Goal: Task Accomplishment & Management: Use online tool/utility

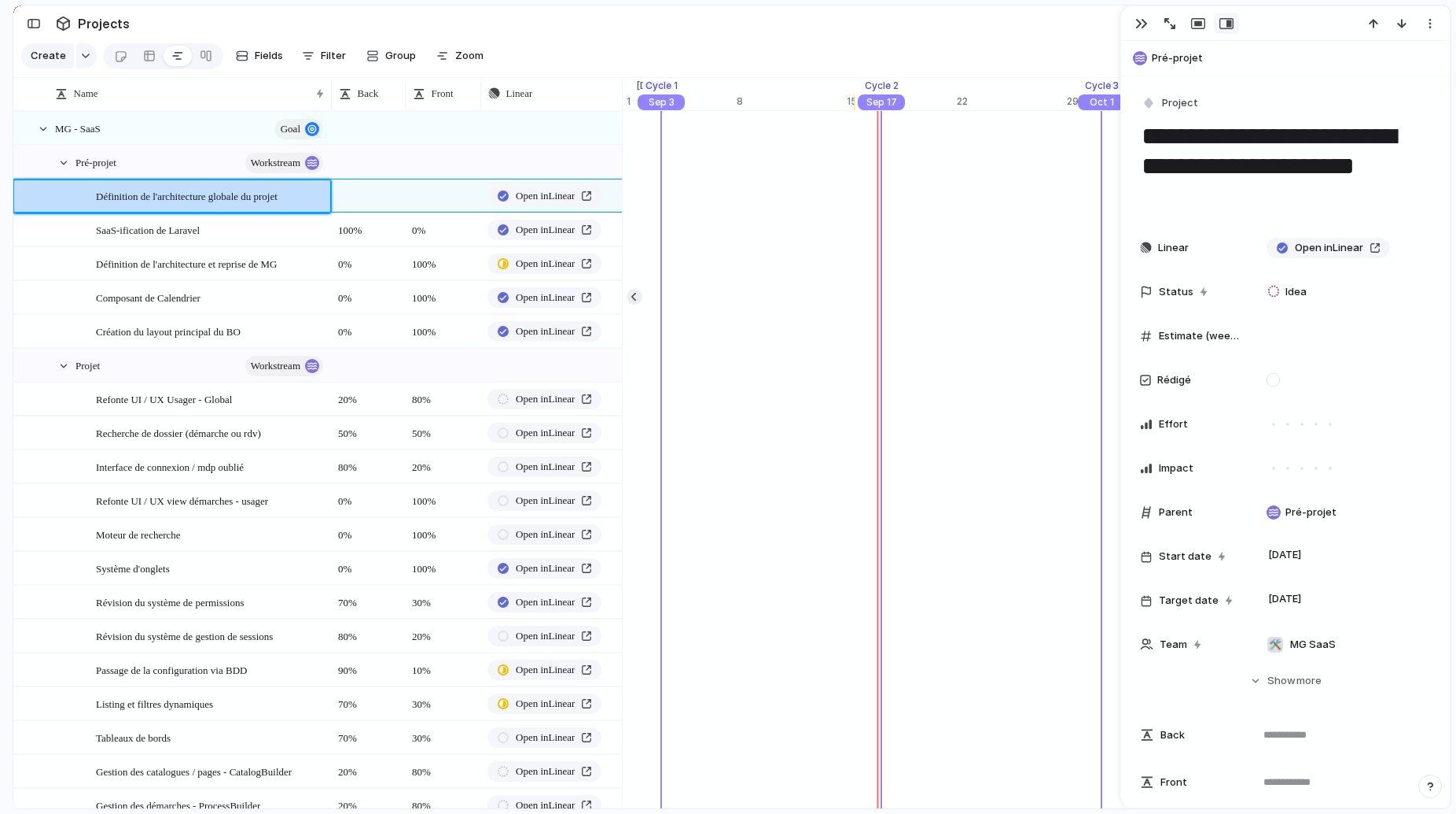
scroll to position [0, 17233]
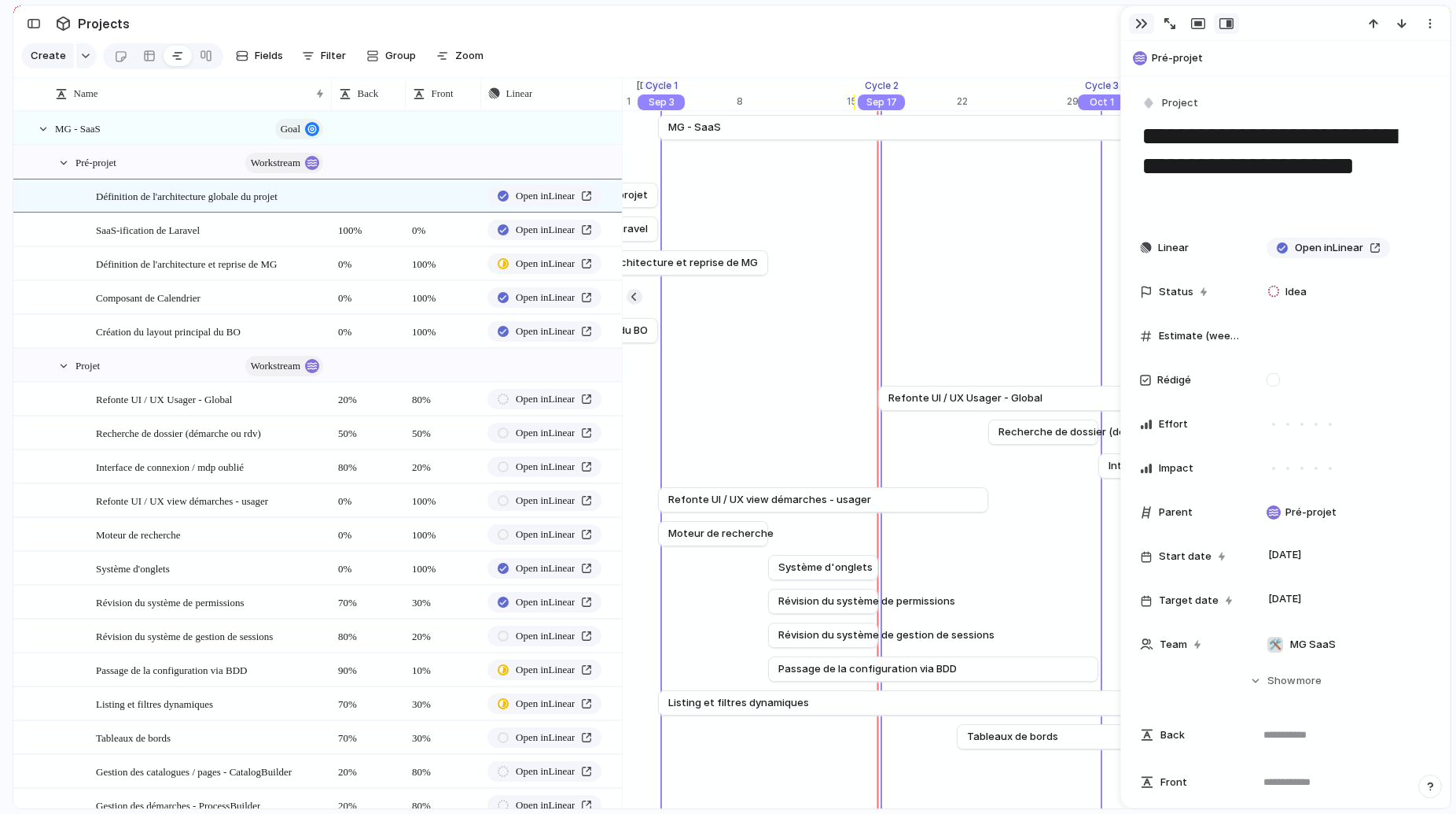
click at [1138, 23] on div "button" at bounding box center [1141, 23] width 13 height 13
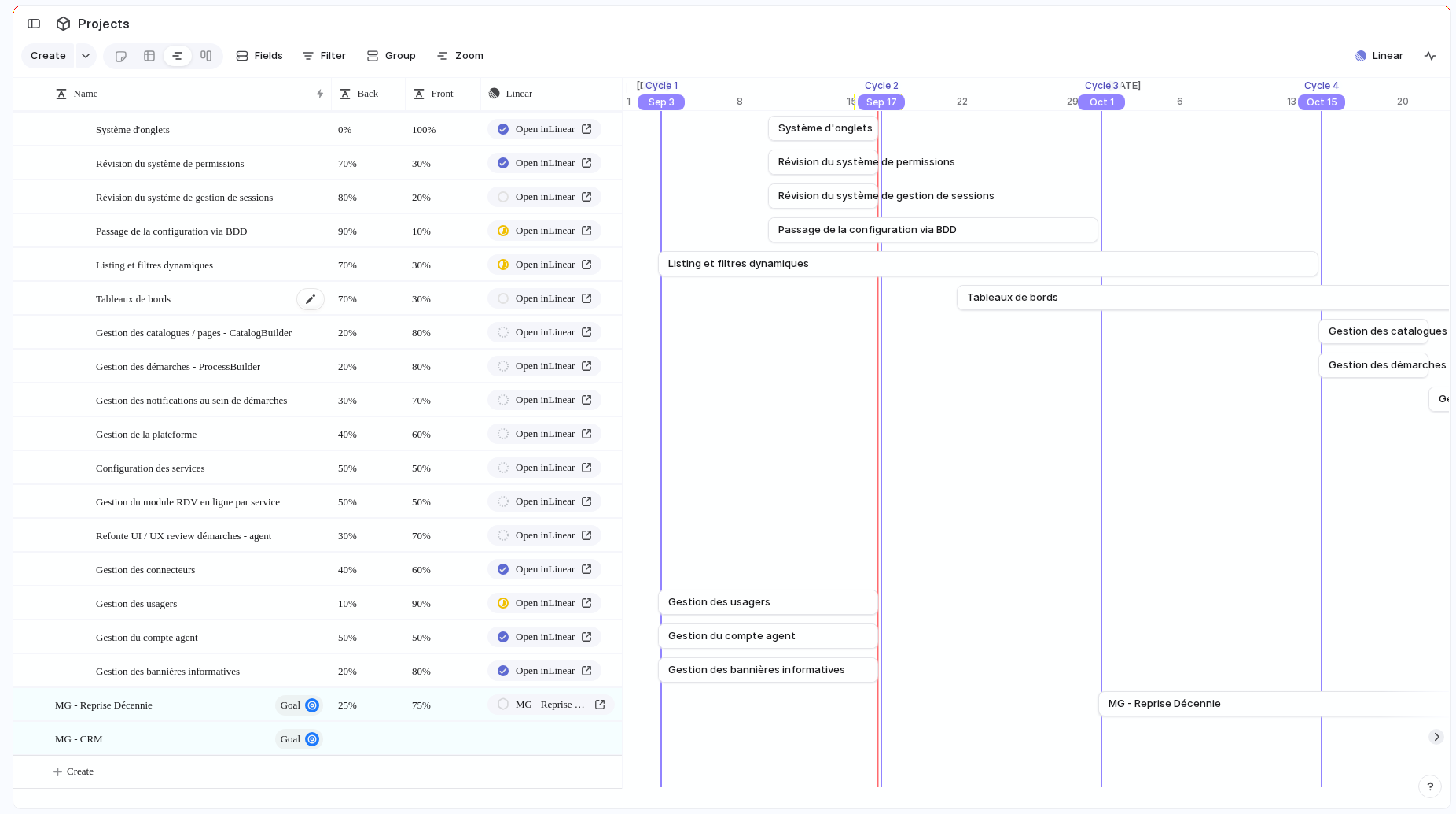
scroll to position [458, 0]
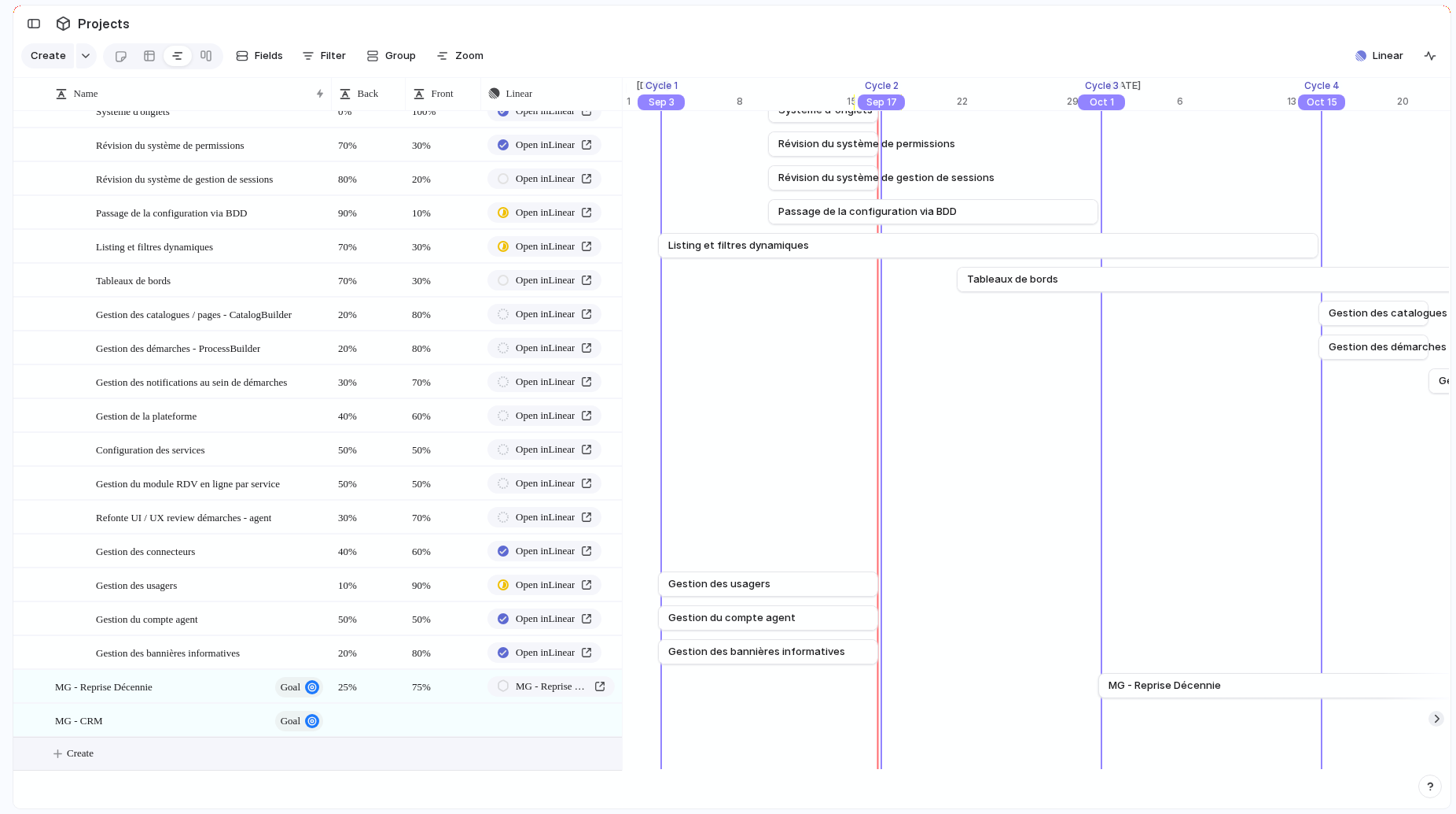
click at [103, 755] on button "Create" at bounding box center [338, 753] width 618 height 33
type textarea "**********"
click at [377, 759] on body "logitud Feedback Prototypes My projects 🛠️ MG SaaS Projects To pick up a dragga…" at bounding box center [728, 407] width 1456 height 814
click at [364, 758] on div at bounding box center [368, 752] width 74 height 33
type textarea "***"
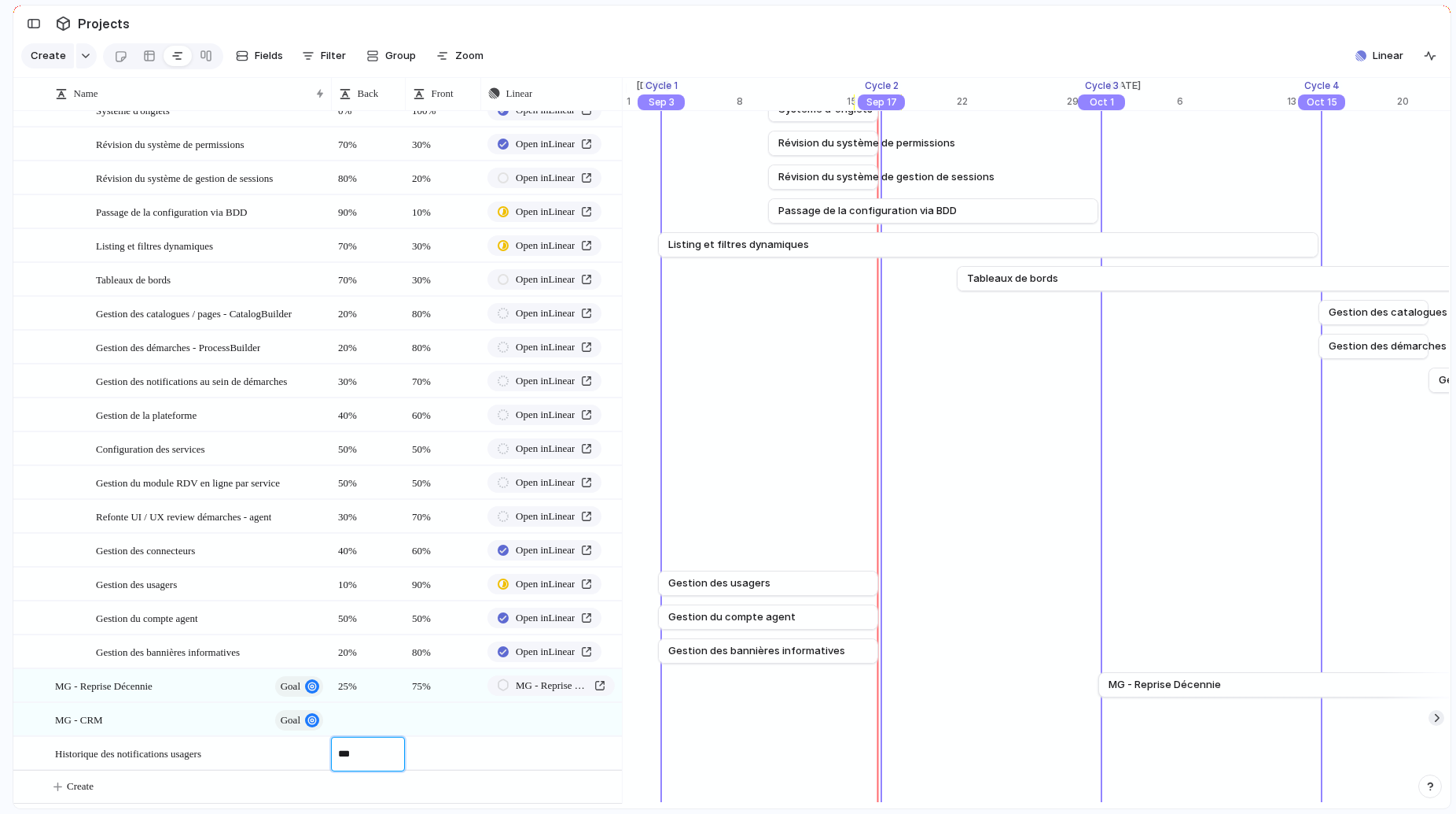
click at [418, 766] on body "logitud Feedback Prototypes My projects 🛠️ MG SaaS Projects To pick up a dragga…" at bounding box center [728, 407] width 1456 height 814
click at [418, 766] on div at bounding box center [442, 752] width 75 height 33
type textarea "***"
click at [497, 758] on body "logitud Feedback Prototypes My projects 🛠️ MG SaaS Projects To pick up a dragga…" at bounding box center [728, 407] width 1456 height 814
click at [607, 755] on button "button" at bounding box center [607, 753] width 21 height 21
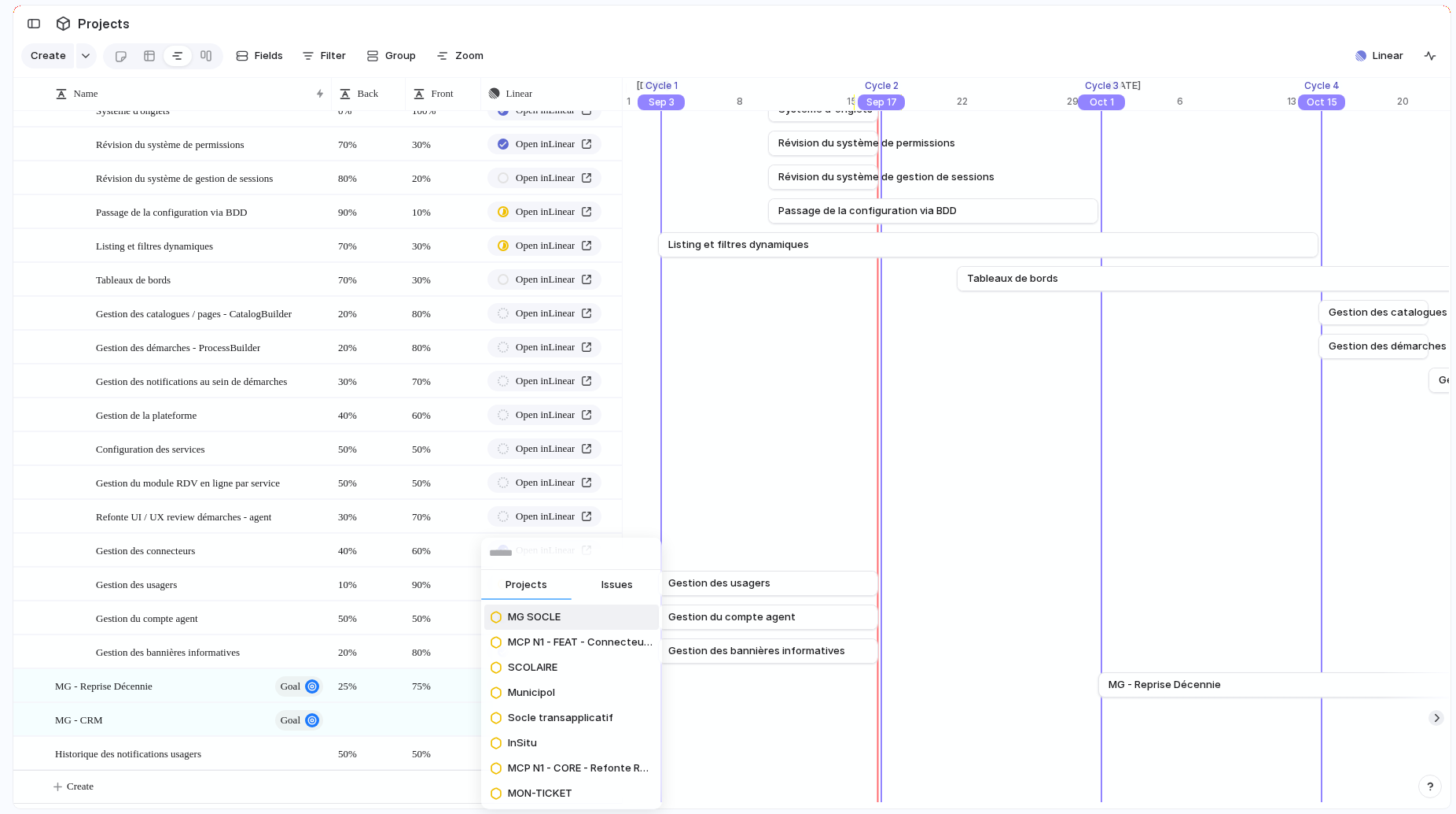
click at [619, 596] on button "Issues" at bounding box center [617, 585] width 91 height 32
click at [573, 550] on input "text" at bounding box center [571, 553] width 181 height 32
paste input "******"
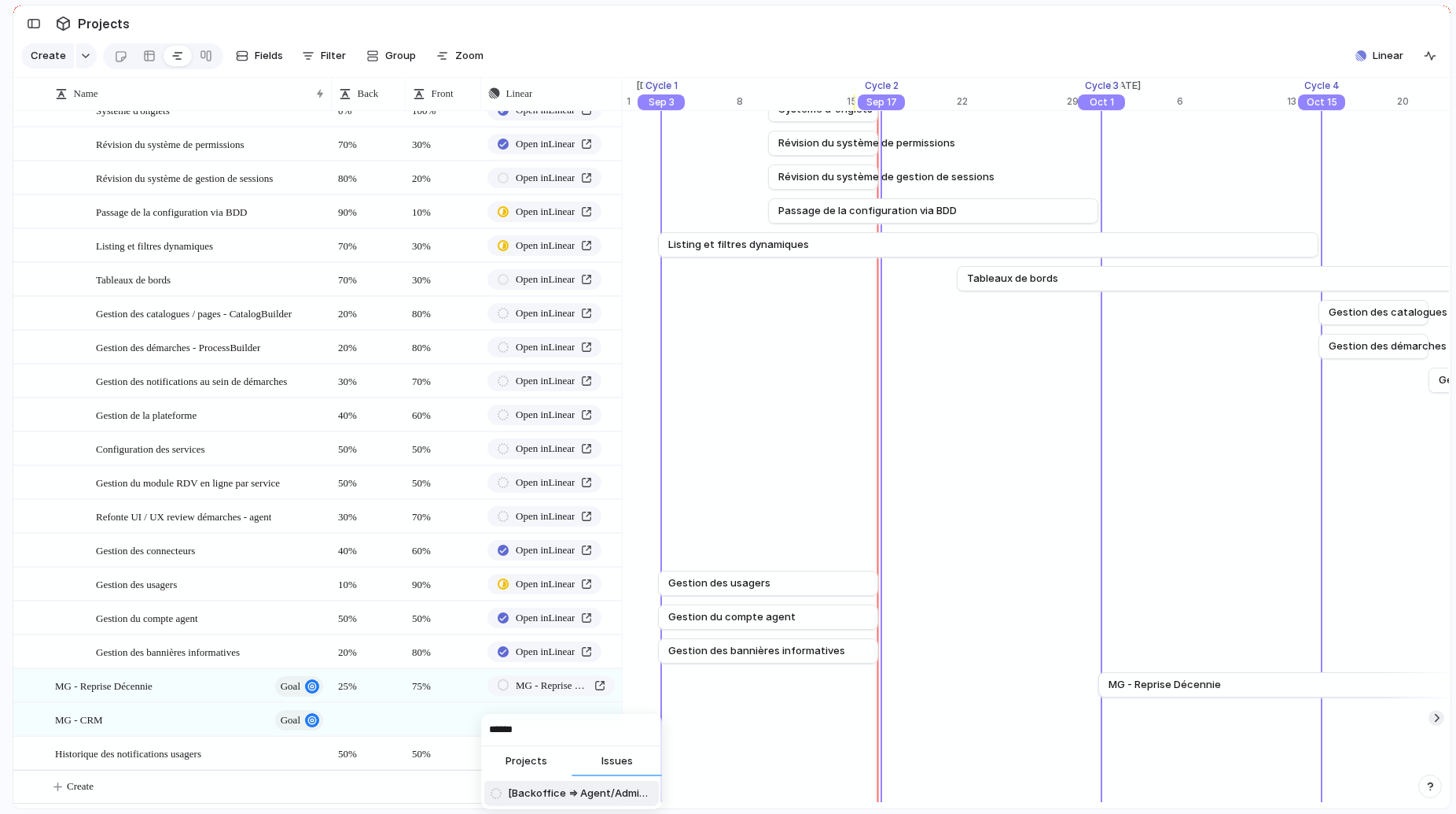
type input "******"
click at [544, 788] on span "[Backoffice => Agent/Admin] Gestion des notifications au sein de démarches" at bounding box center [580, 793] width 145 height 15
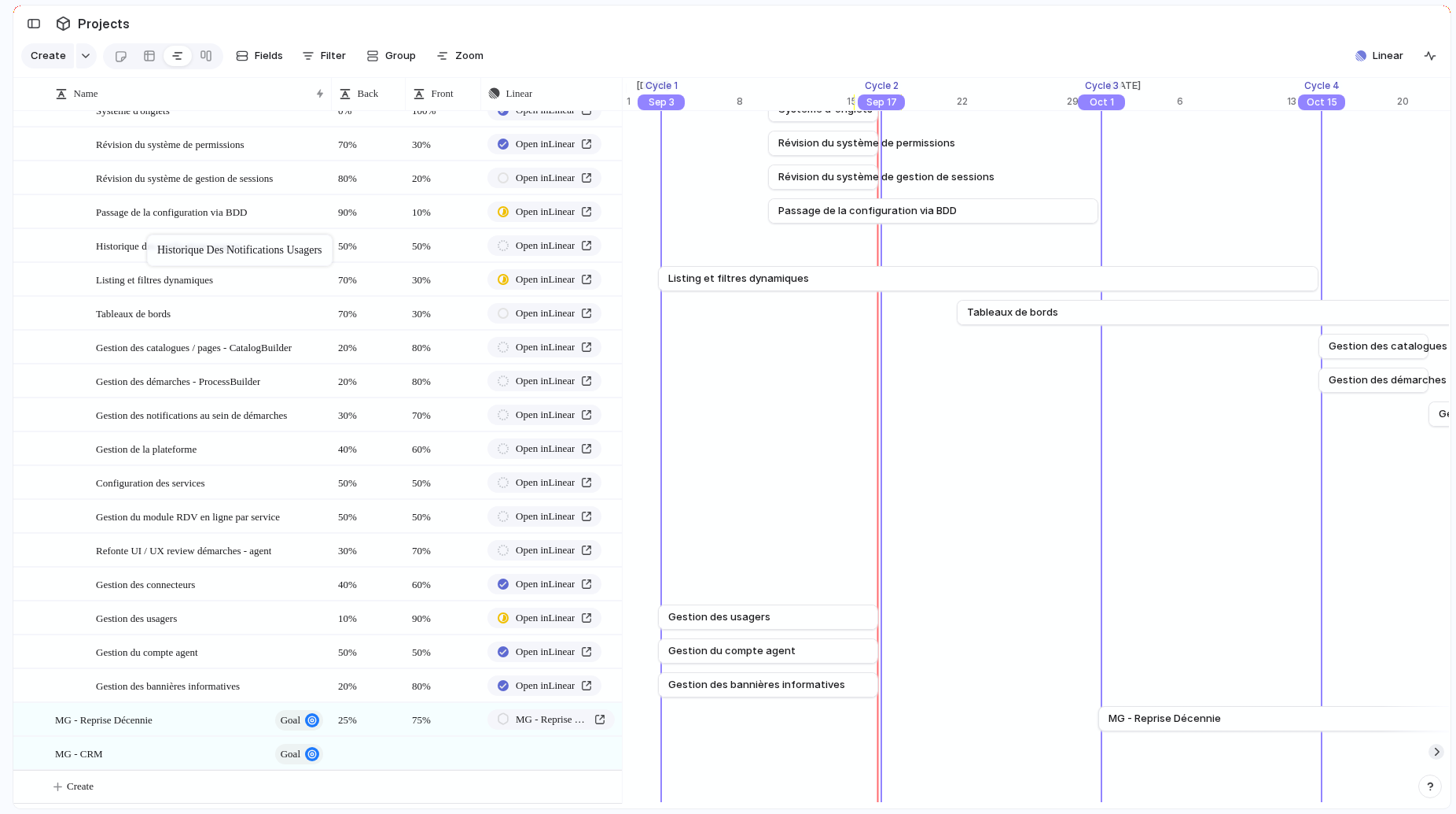
drag, startPoint x: 61, startPoint y: 755, endPoint x: 156, endPoint y: 238, distance: 525.7
click at [156, 238] on body "logitud Feedback Prototypes My projects 🛠️ MG SaaS Projects To pick up a dragga…" at bounding box center [728, 407] width 1456 height 814
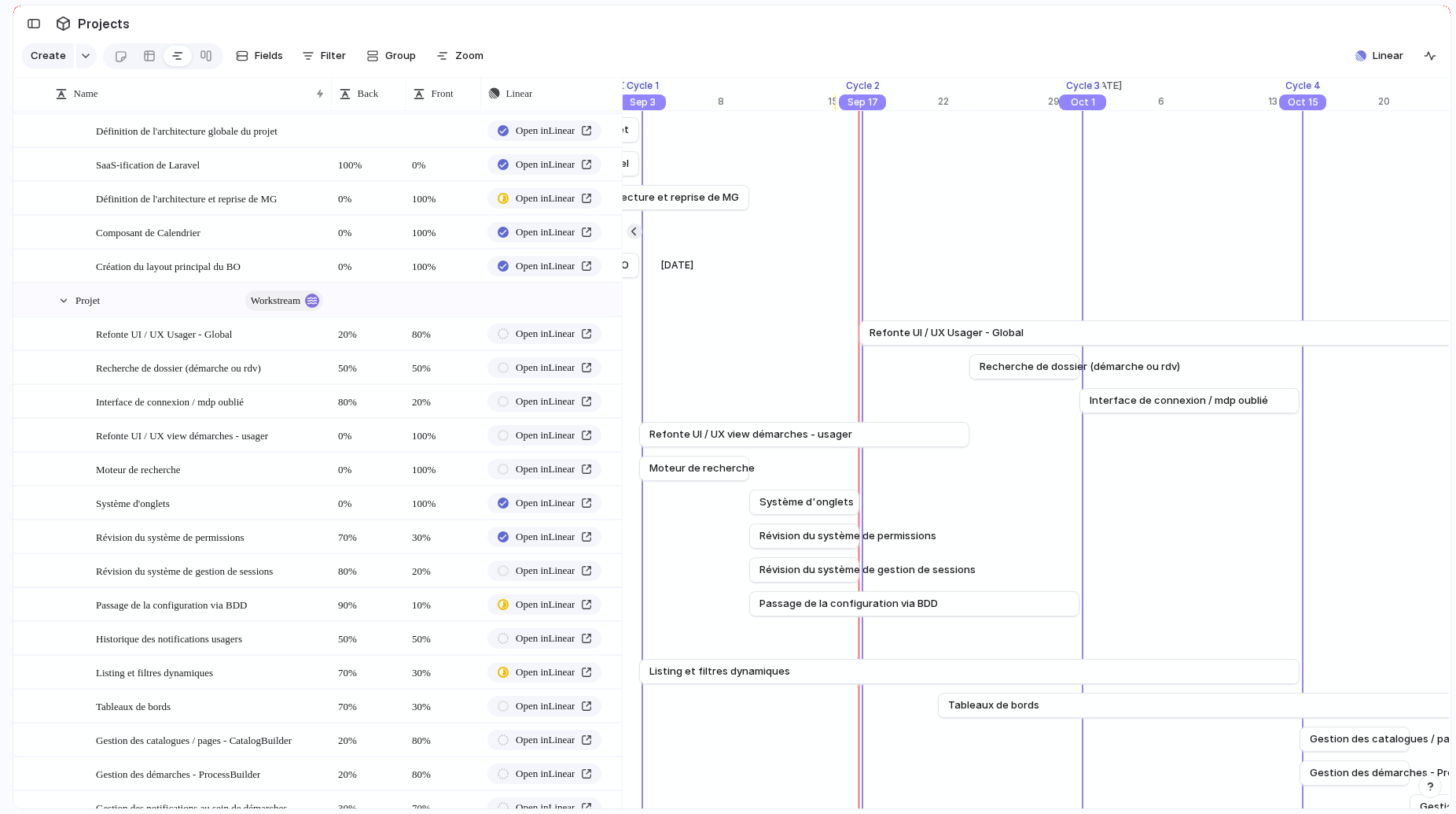
scroll to position [66, 0]
click at [262, 51] on span "Fields" at bounding box center [269, 56] width 28 height 15
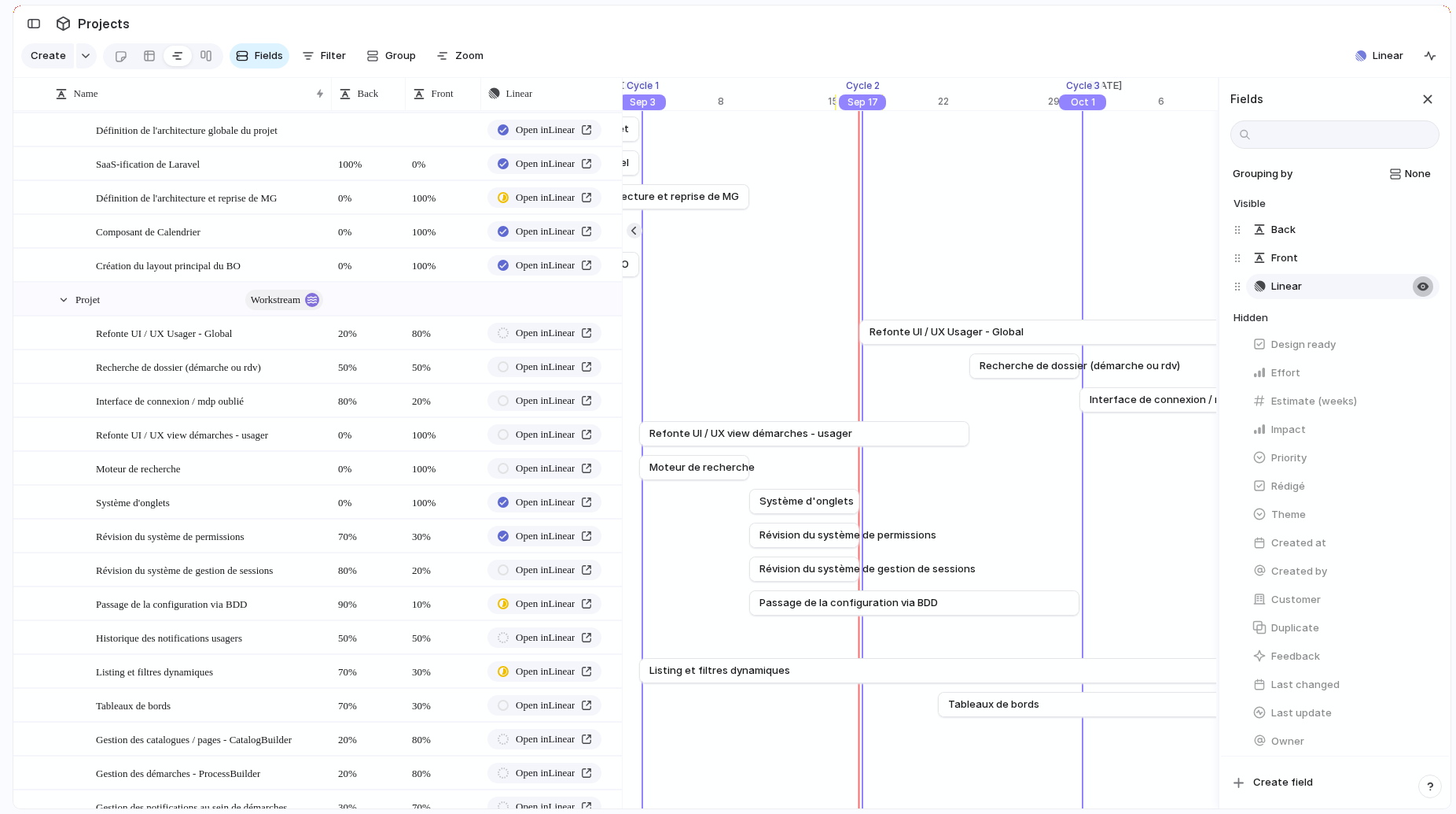
click at [1424, 283] on div "button" at bounding box center [1423, 286] width 13 height 13
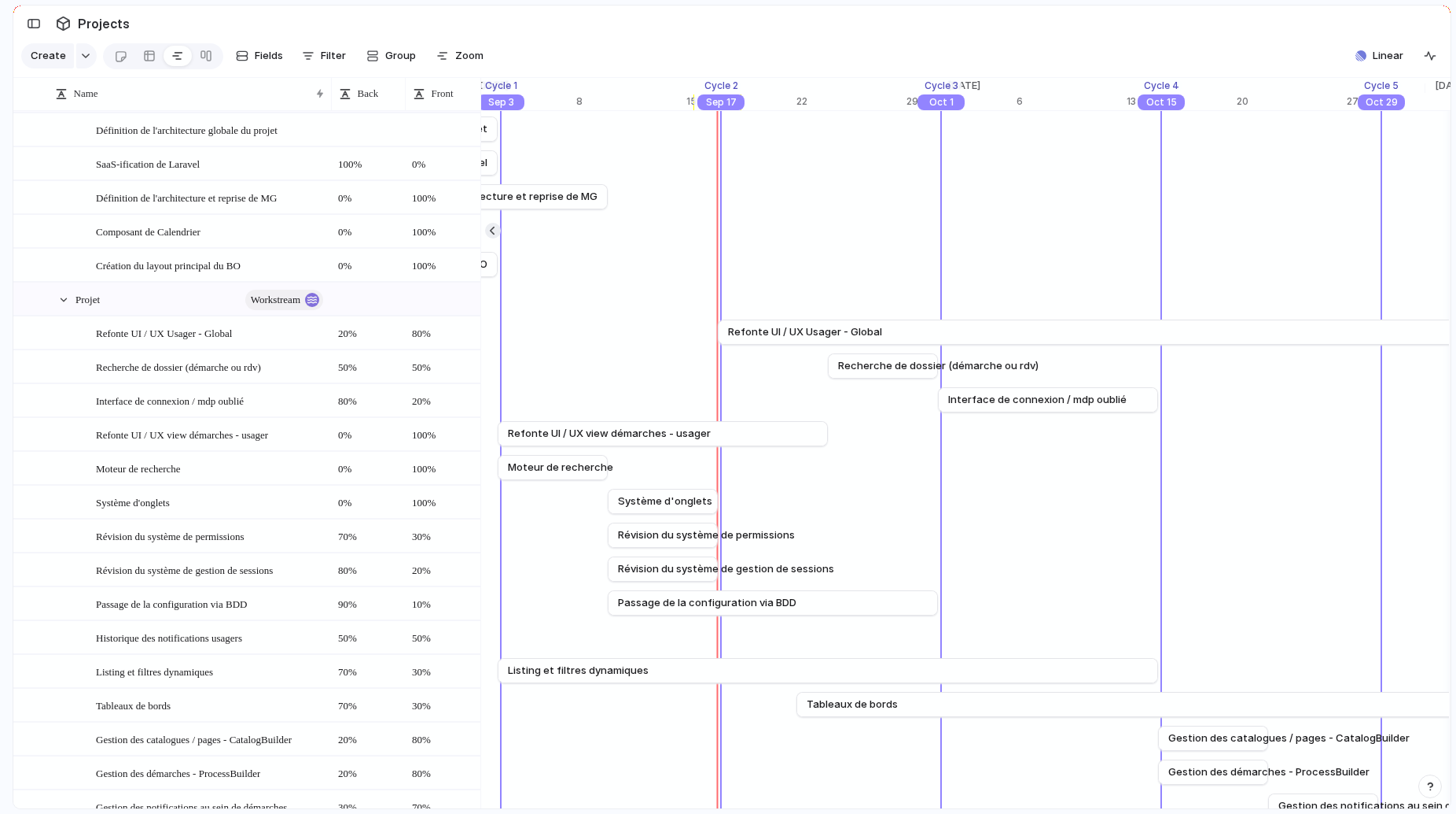
click at [950, 32] on section "Projects" at bounding box center [732, 22] width 1437 height 35
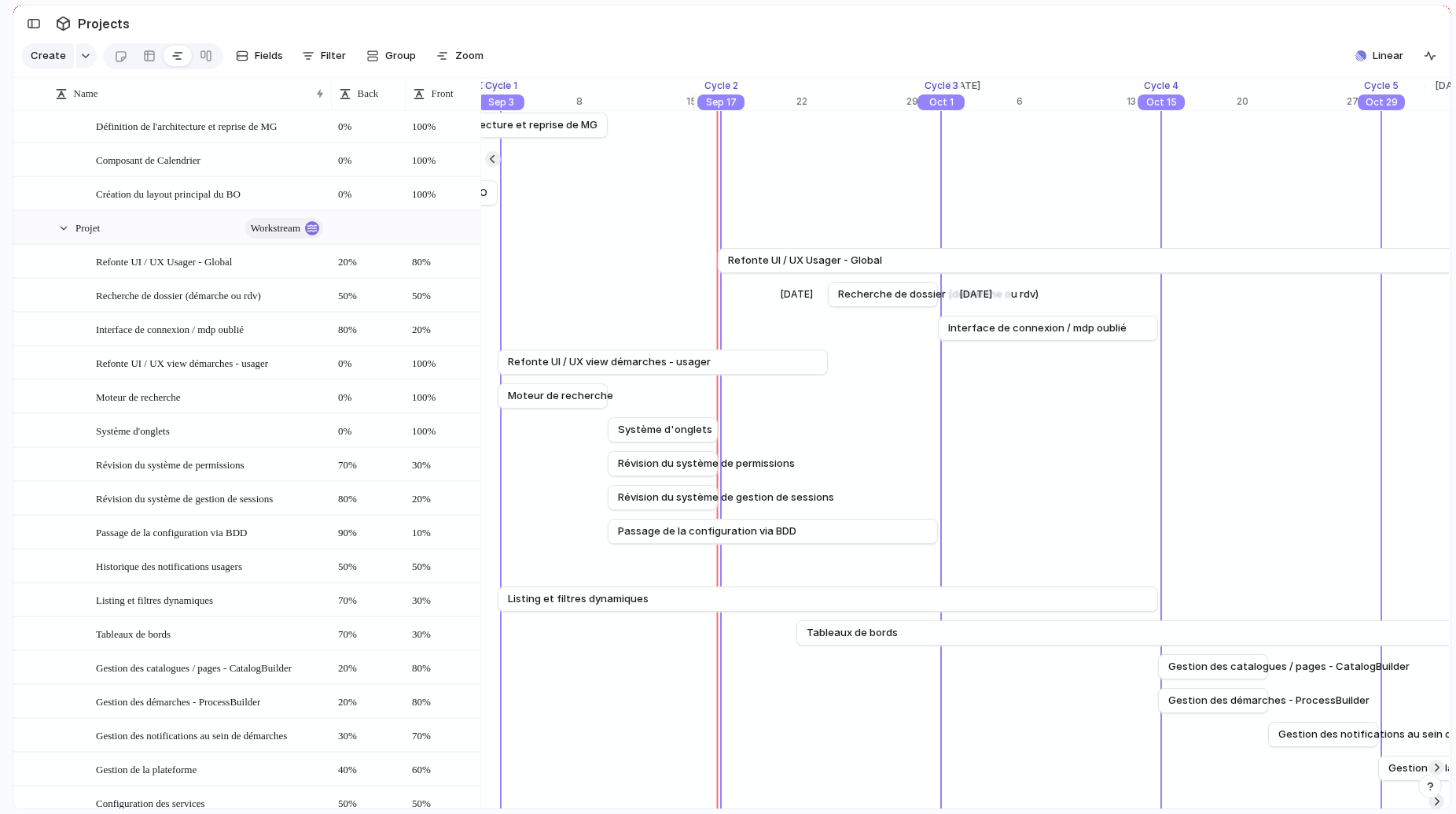
scroll to position [131, 0]
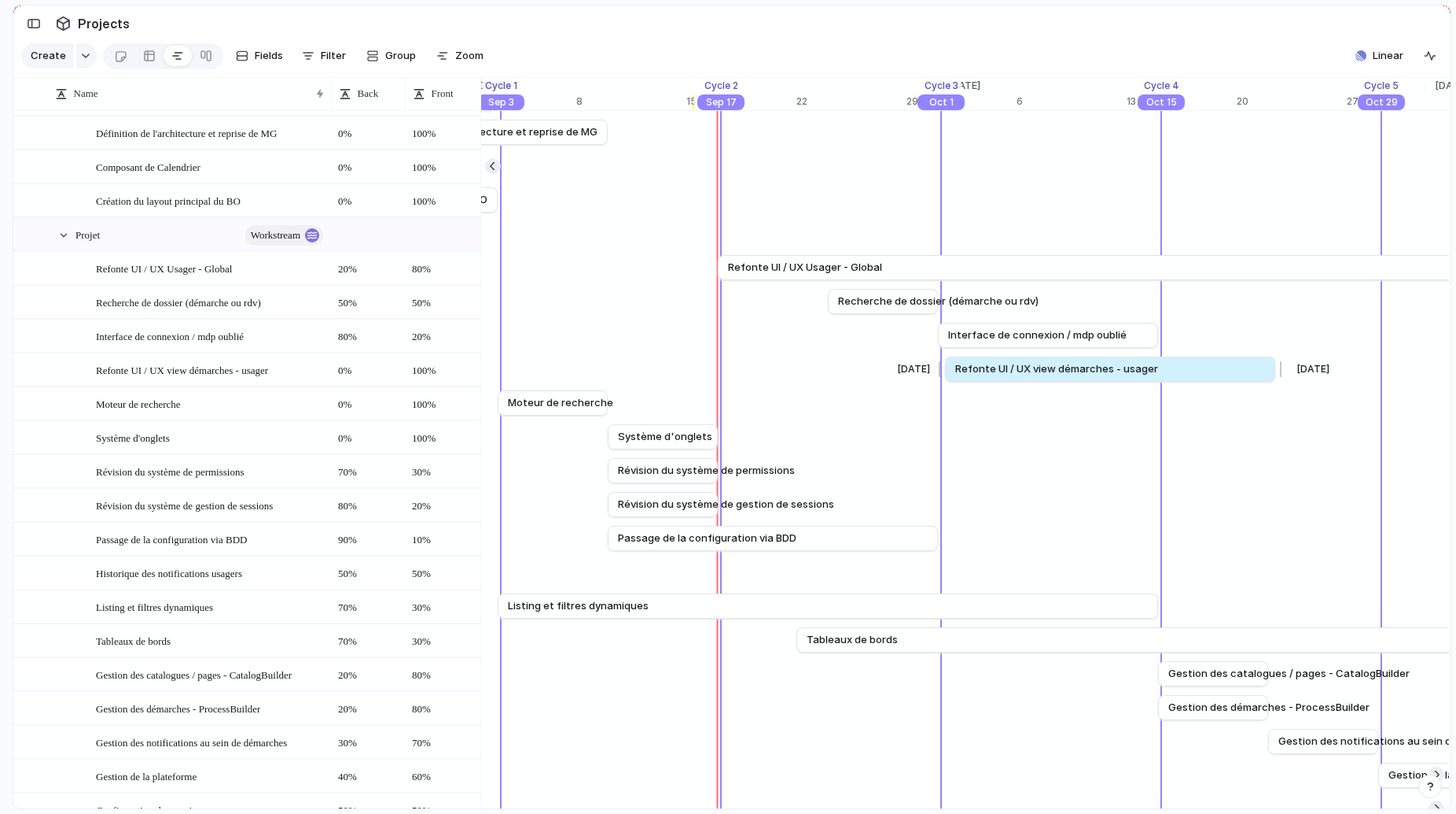
drag, startPoint x: 617, startPoint y: 367, endPoint x: 1062, endPoint y: 365, distance: 445.0
click at [1062, 365] on span "Refonte UI / UX view démarches - usager" at bounding box center [1056, 369] width 203 height 15
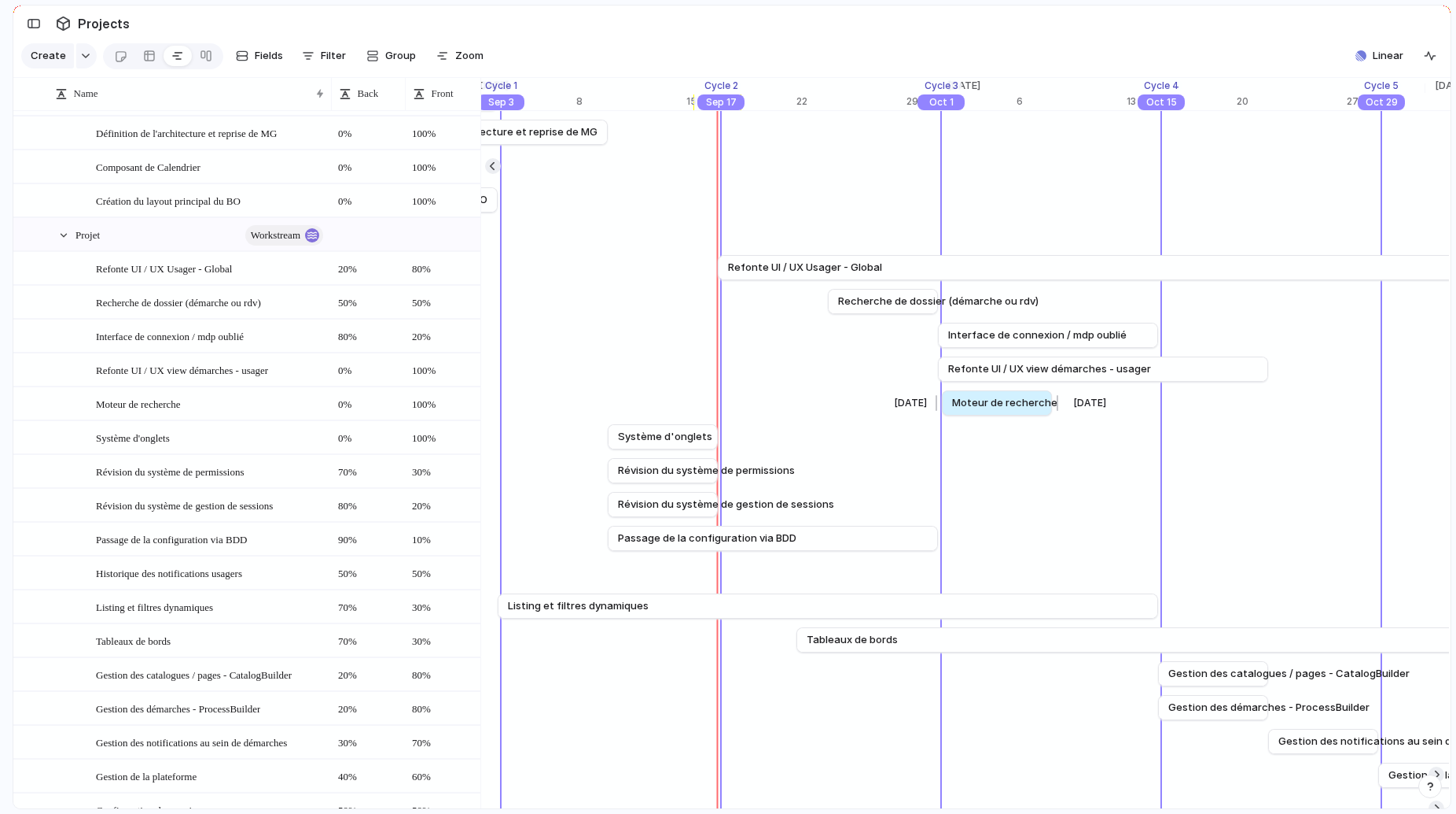
drag, startPoint x: 540, startPoint y: 401, endPoint x: 983, endPoint y: 401, distance: 443.0
click at [983, 401] on span "Moteur de recherche" at bounding box center [1004, 402] width 105 height 15
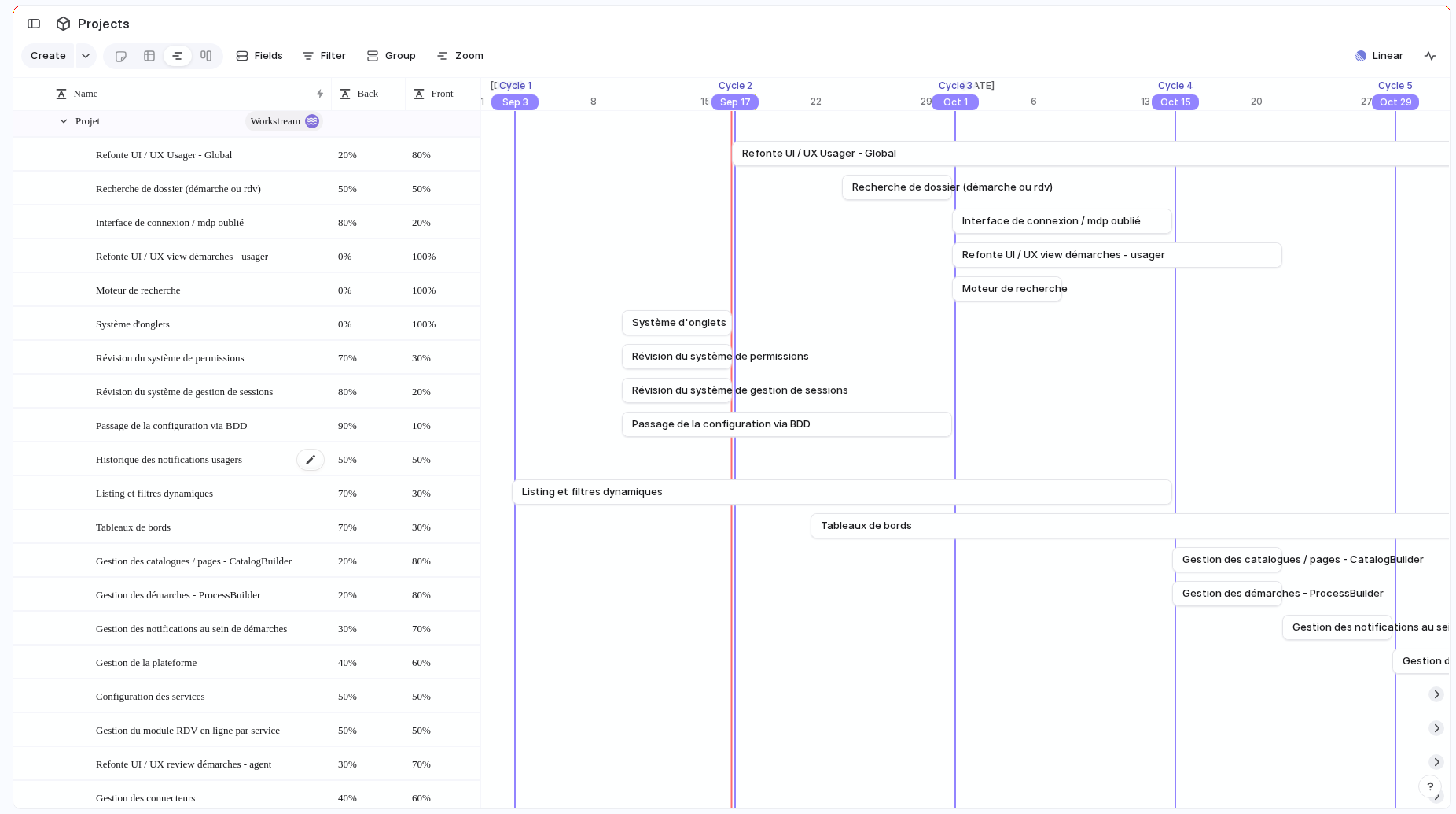
scroll to position [250, 0]
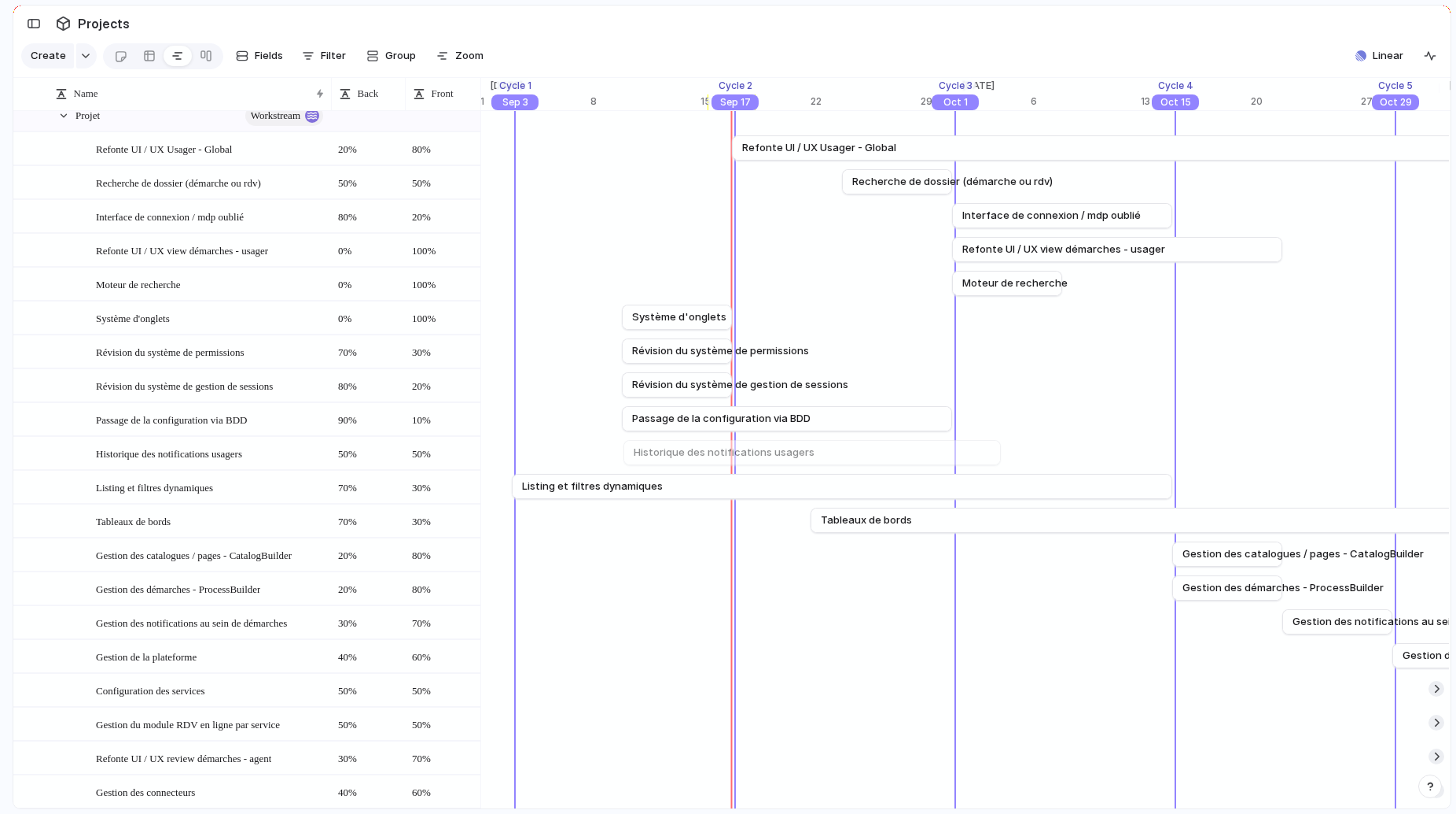
click at [623, 455] on div "Historique des notifications usagers" at bounding box center [717, 453] width 34947 height 34
drag, startPoint x: 1001, startPoint y: 450, endPoint x: 833, endPoint y: 453, distance: 168.0
click at [833, 453] on div at bounding box center [835, 452] width 19 height 25
click at [250, 55] on button "Fields" at bounding box center [259, 56] width 60 height 25
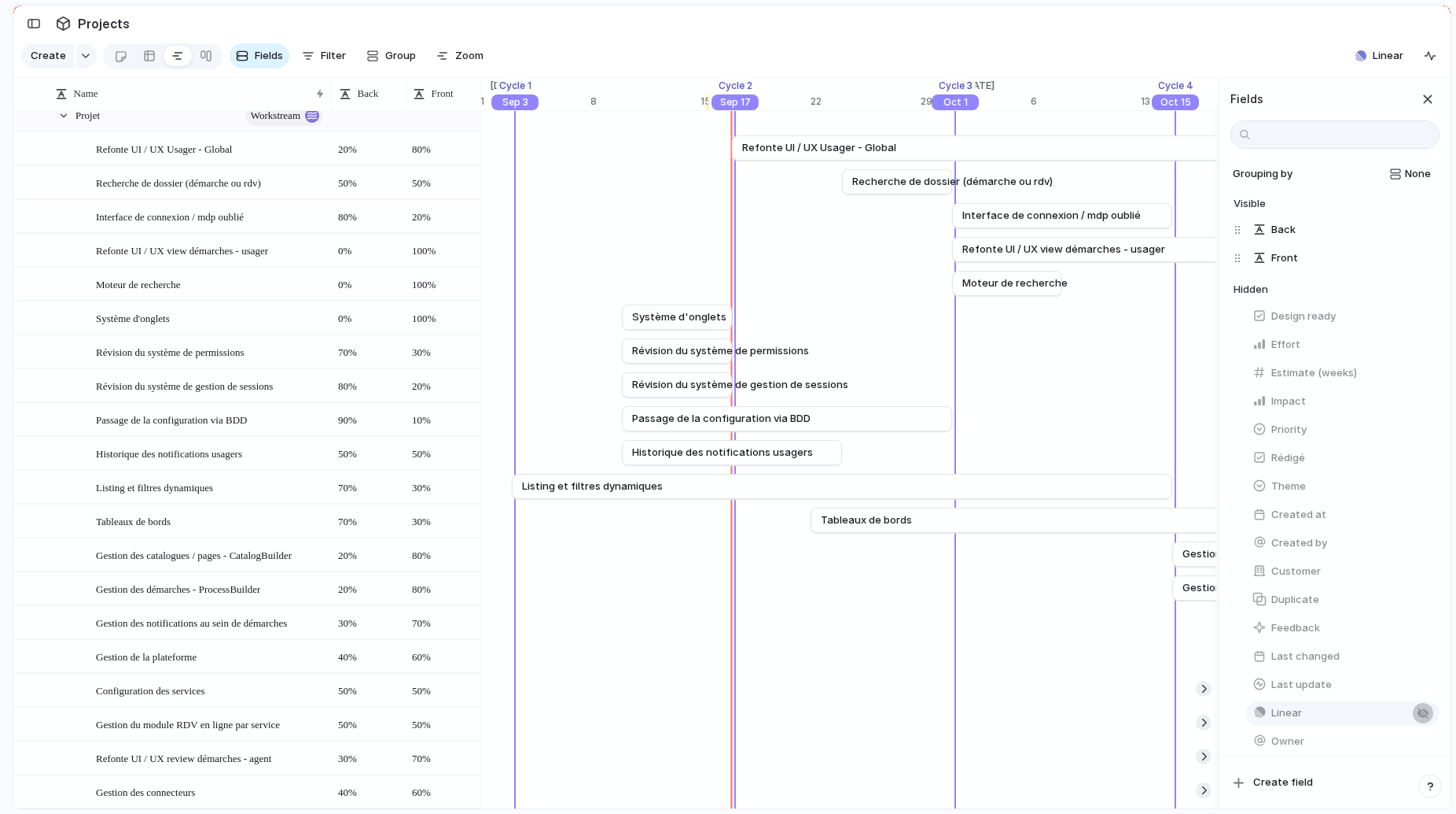
click at [1418, 709] on div "button" at bounding box center [1423, 712] width 13 height 13
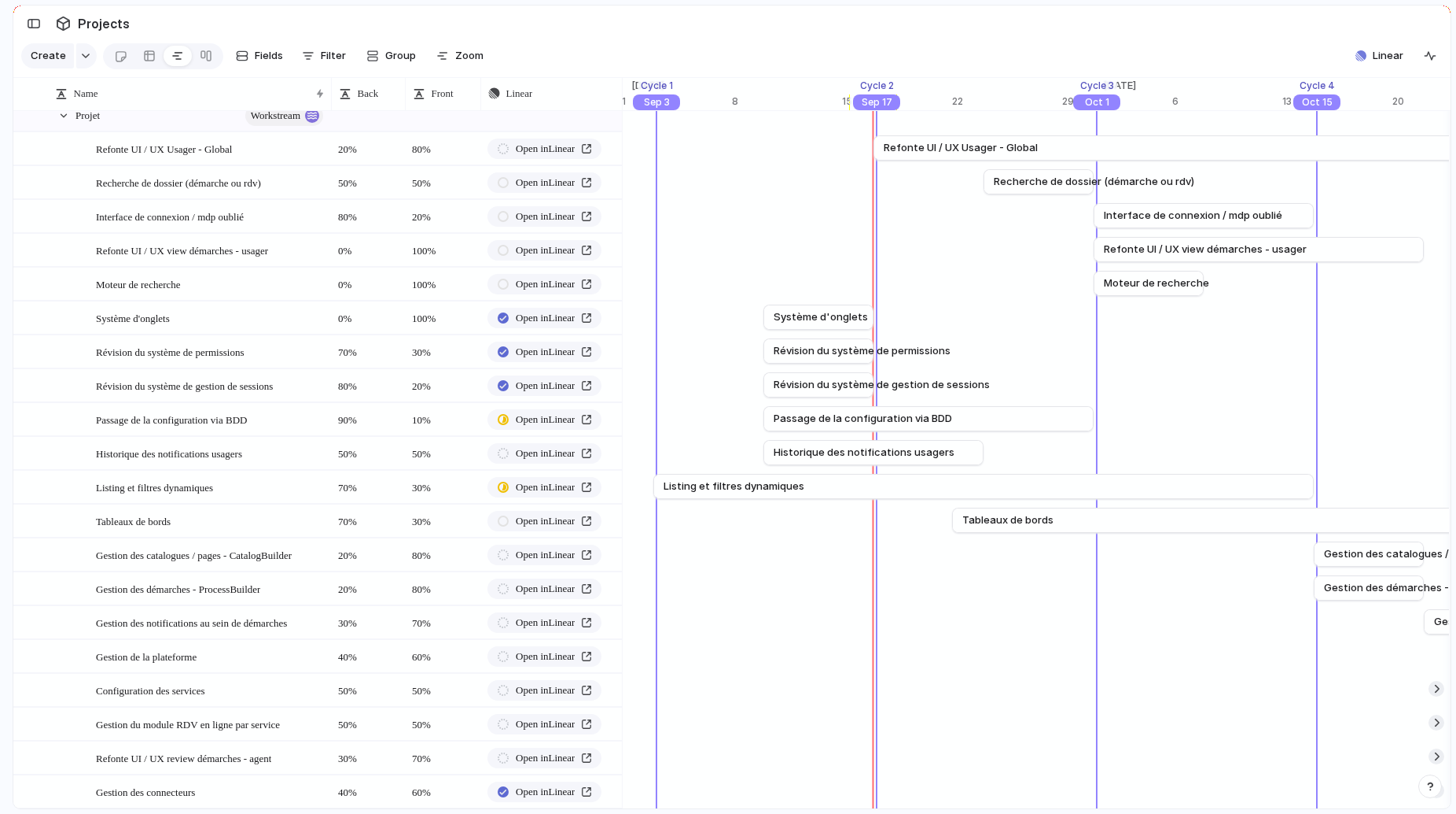
click at [671, 52] on section "Create Fields Filter Group Zoom Linear" at bounding box center [732, 59] width 1437 height 38
click at [545, 455] on span "Open in Linear" at bounding box center [545, 453] width 59 height 15
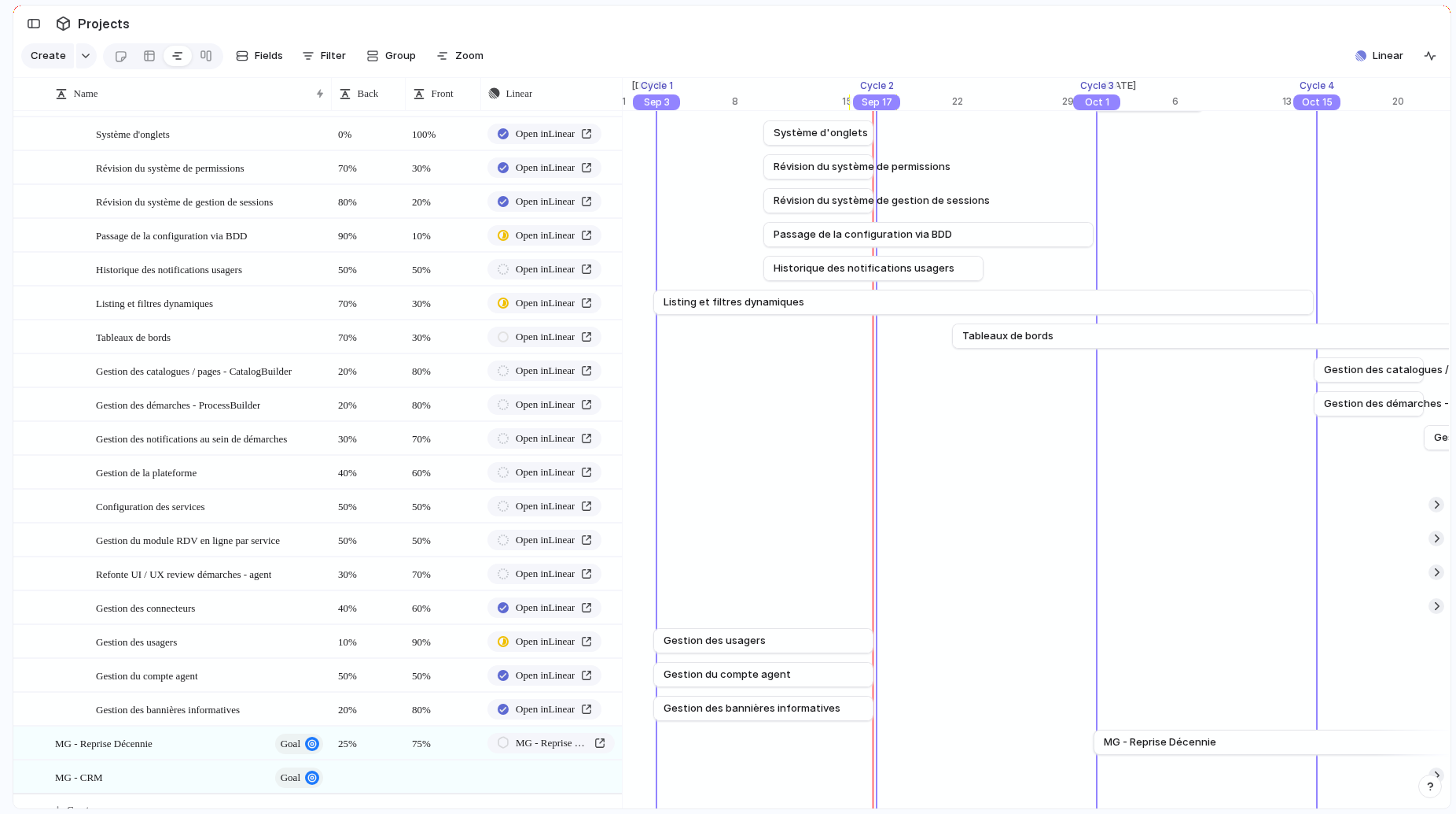
scroll to position [492, 0]
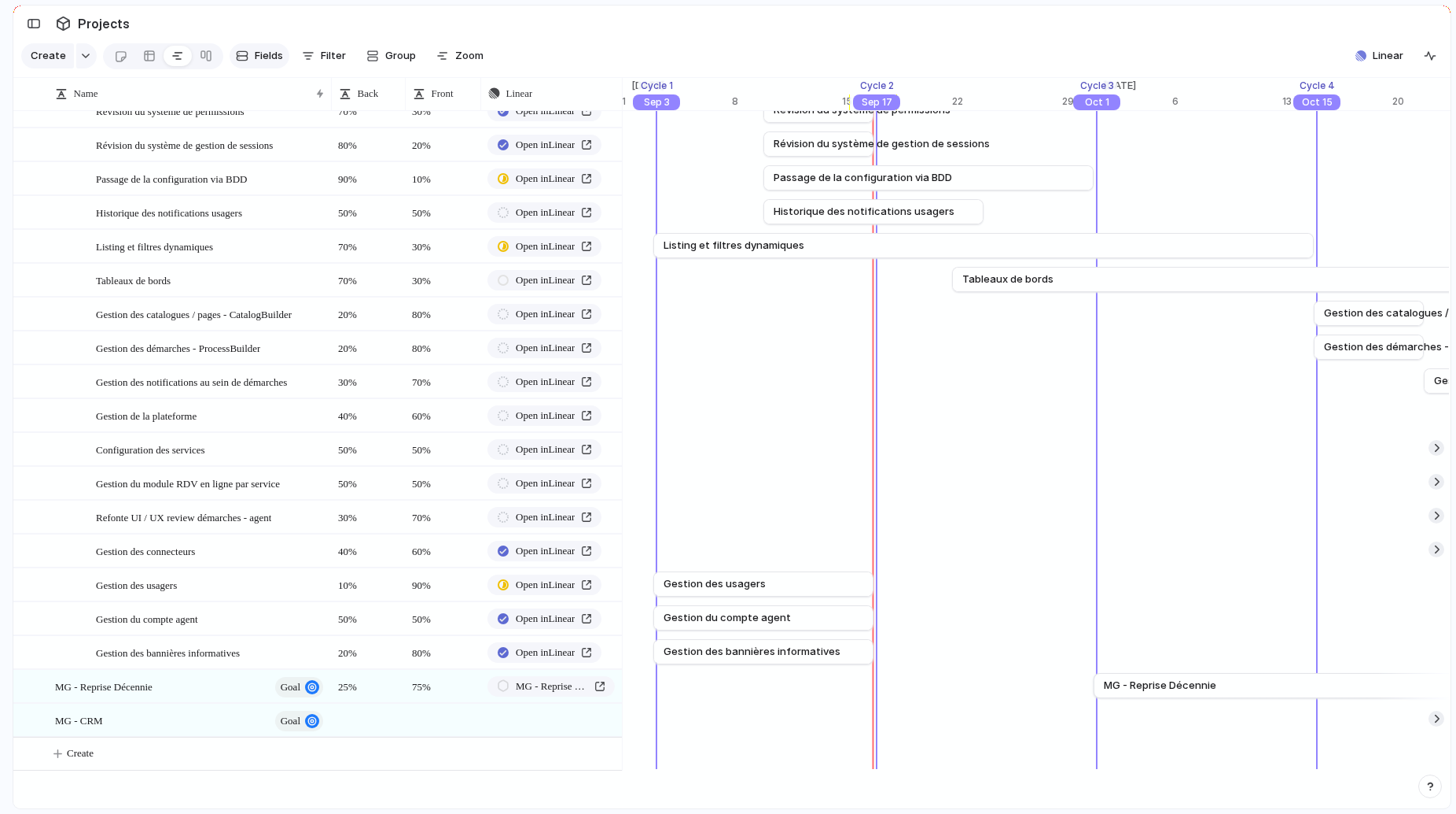
click at [240, 56] on div "button" at bounding box center [242, 56] width 13 height 13
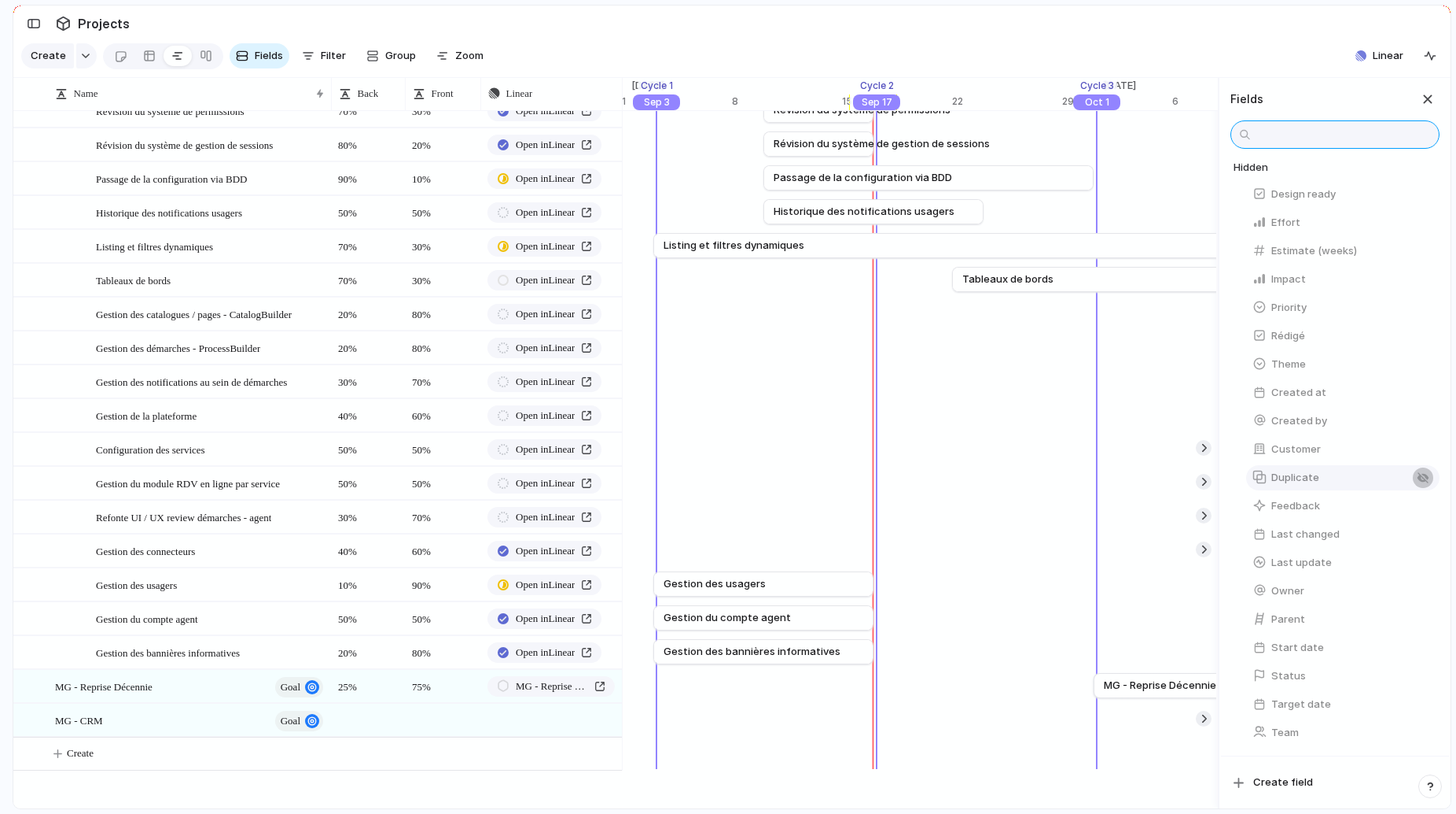
scroll to position [0, 0]
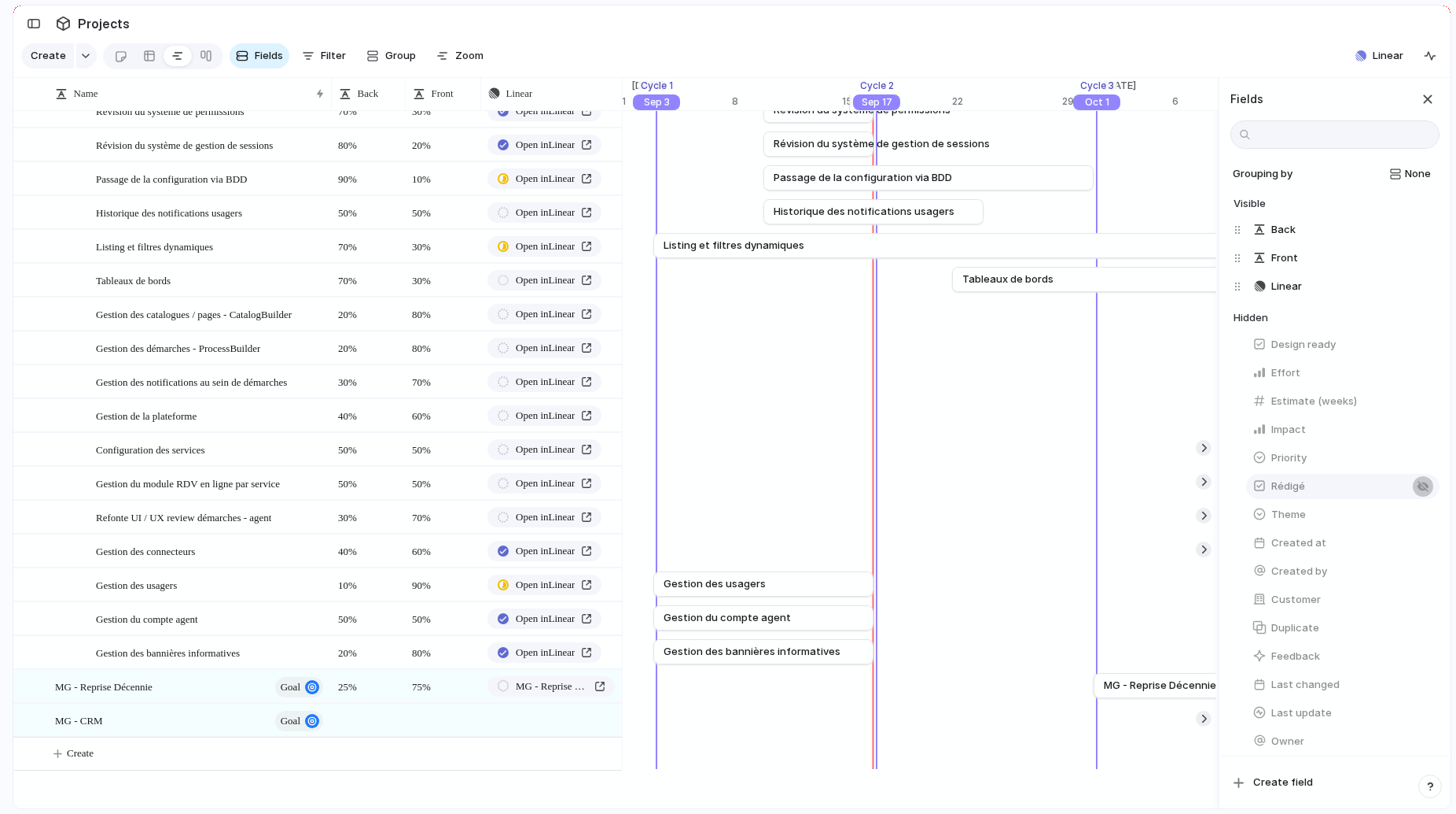
click at [1418, 485] on div "button" at bounding box center [1423, 486] width 13 height 13
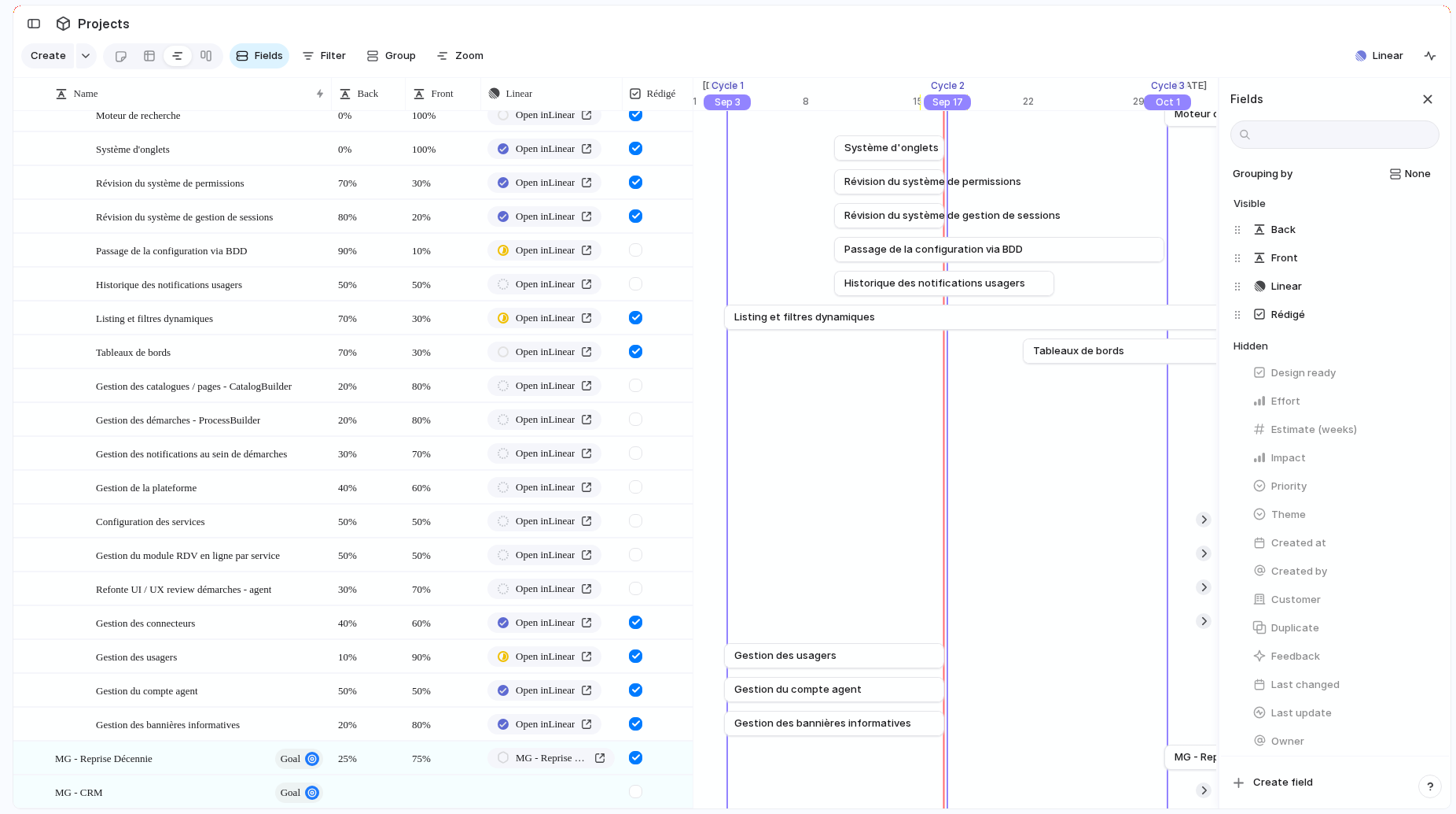
scroll to position [404, 0]
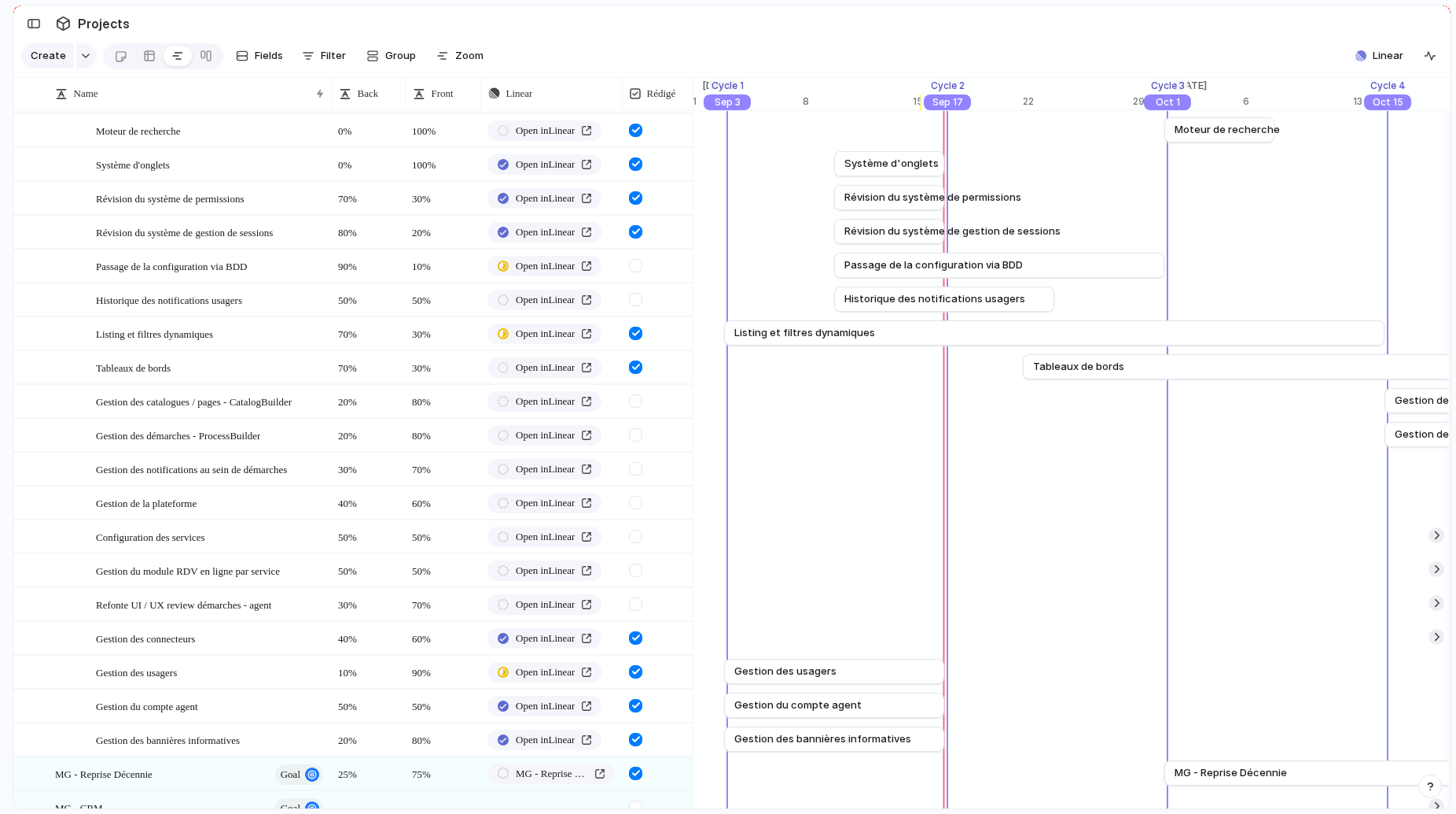
click at [636, 263] on div at bounding box center [636, 265] width 14 height 14
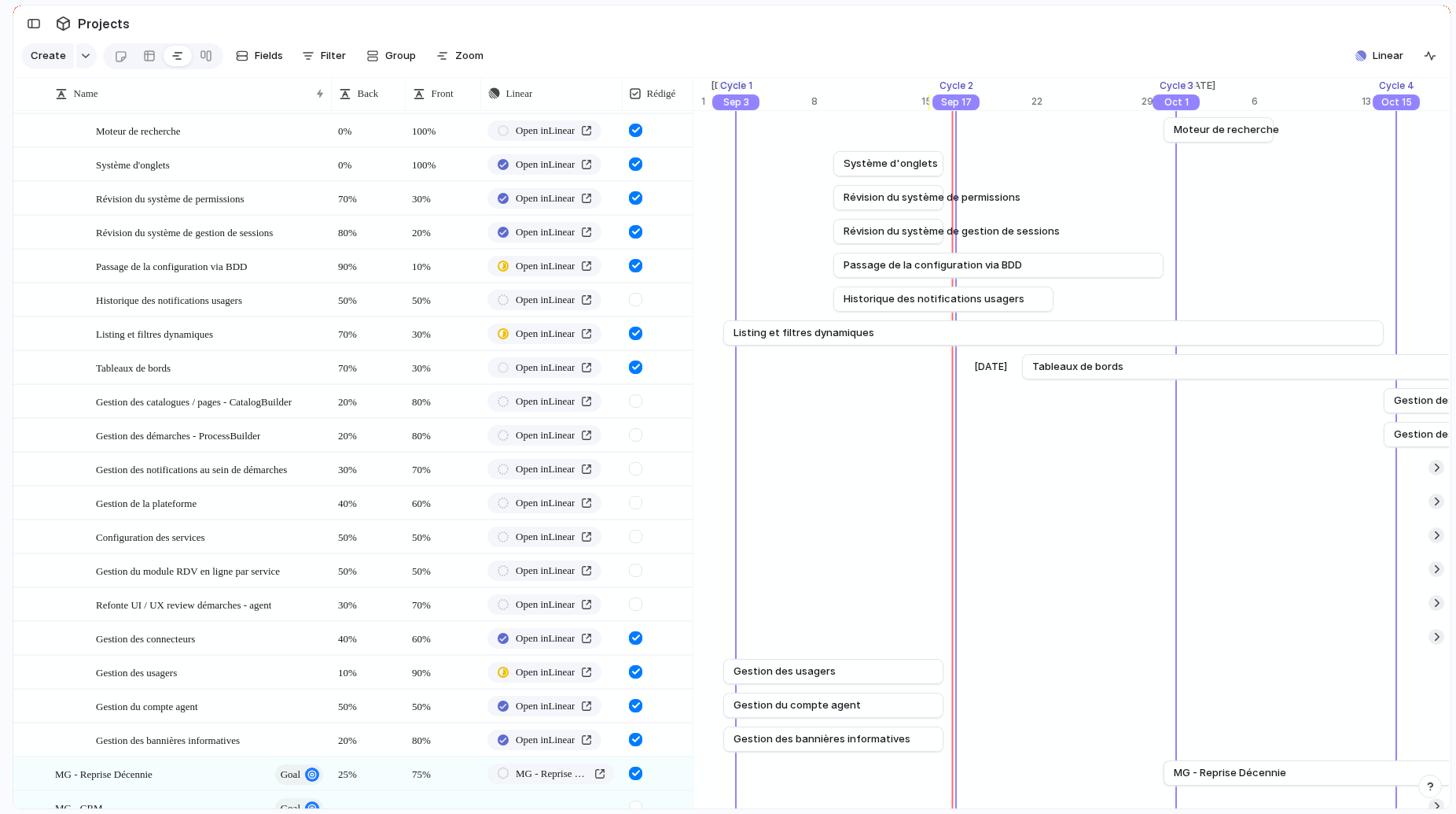
scroll to position [0, 17230]
click at [632, 296] on div at bounding box center [636, 300] width 14 height 14
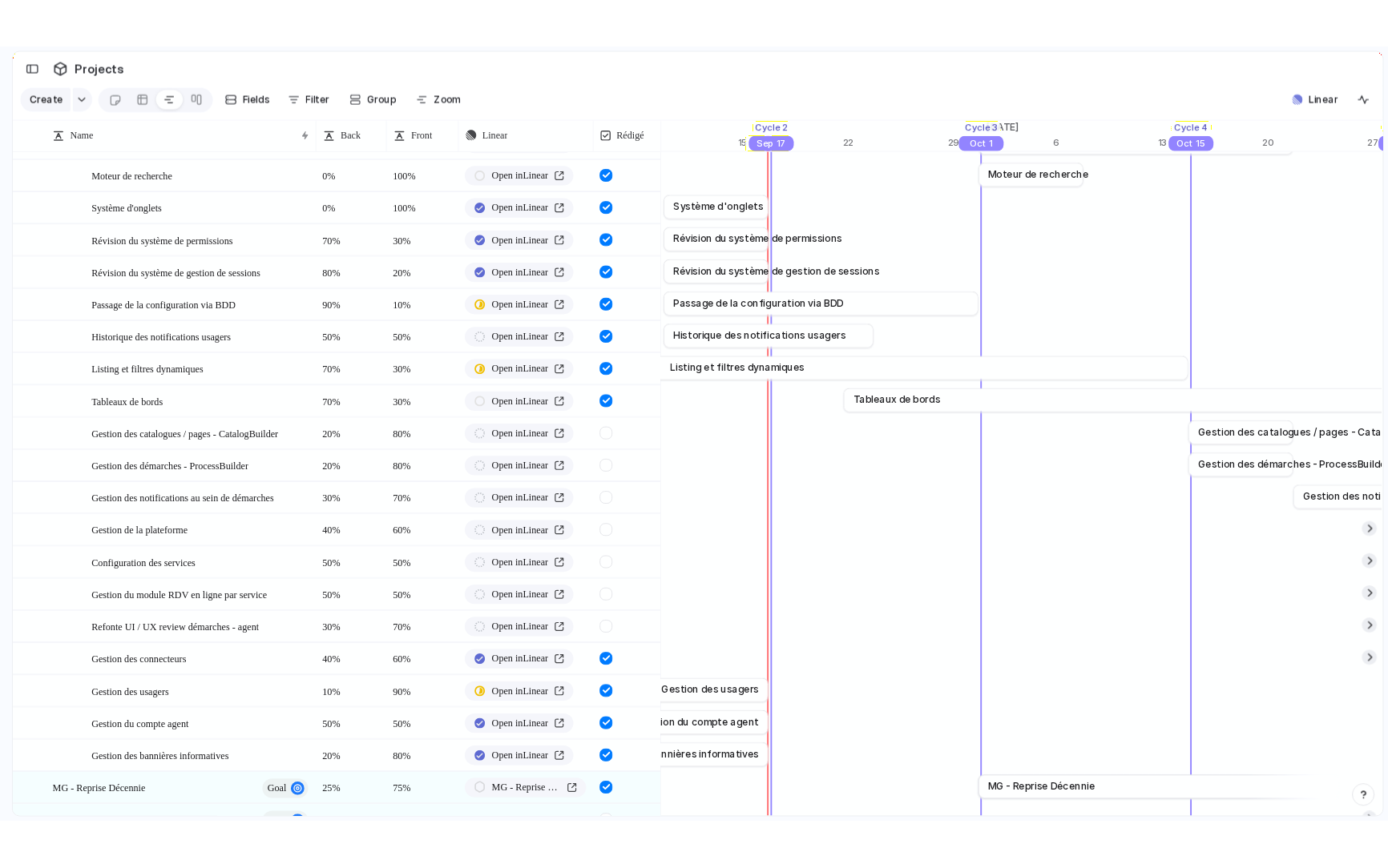
scroll to position [0, 17728]
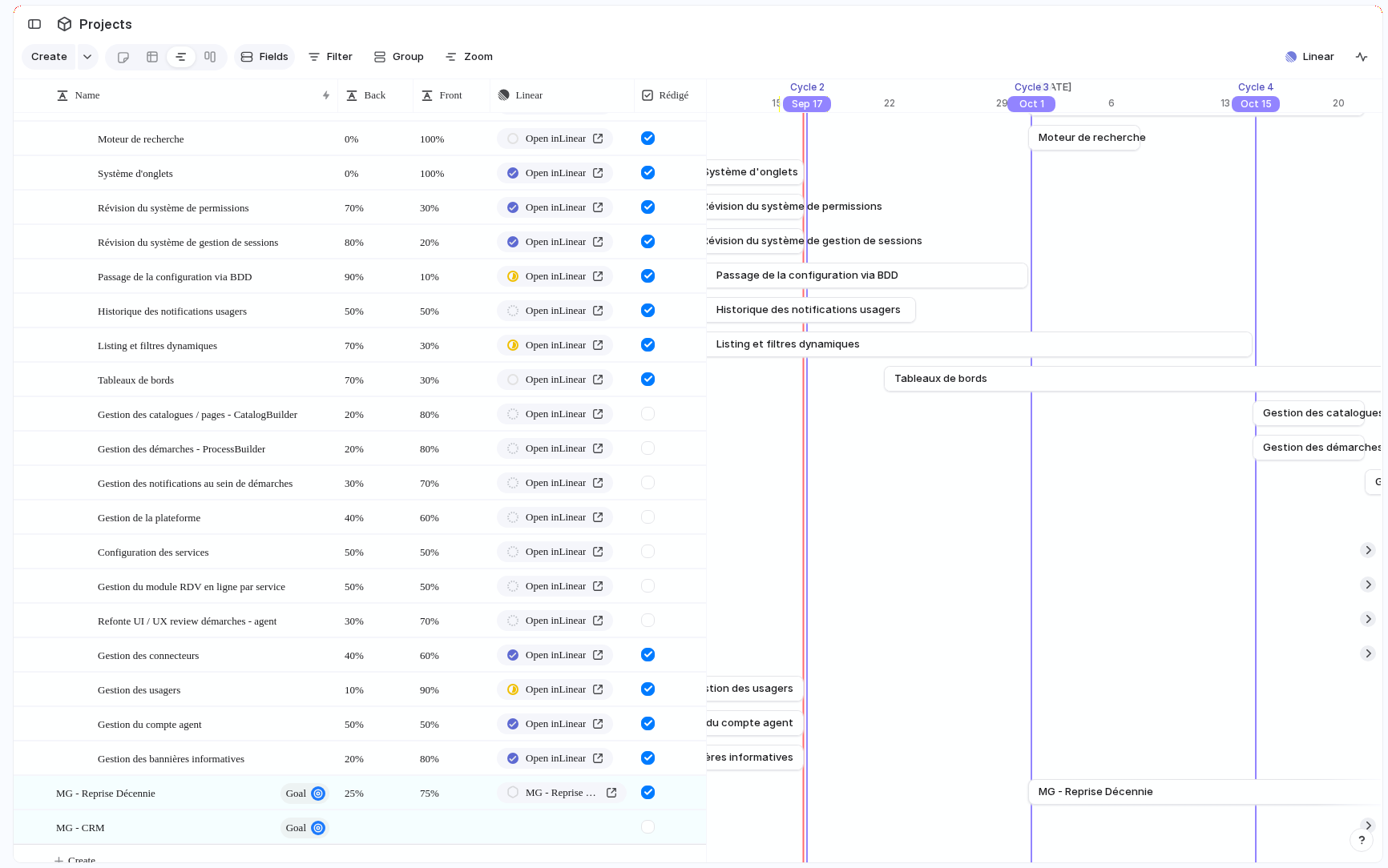
click at [264, 52] on span "Fields" at bounding box center [274, 57] width 29 height 16
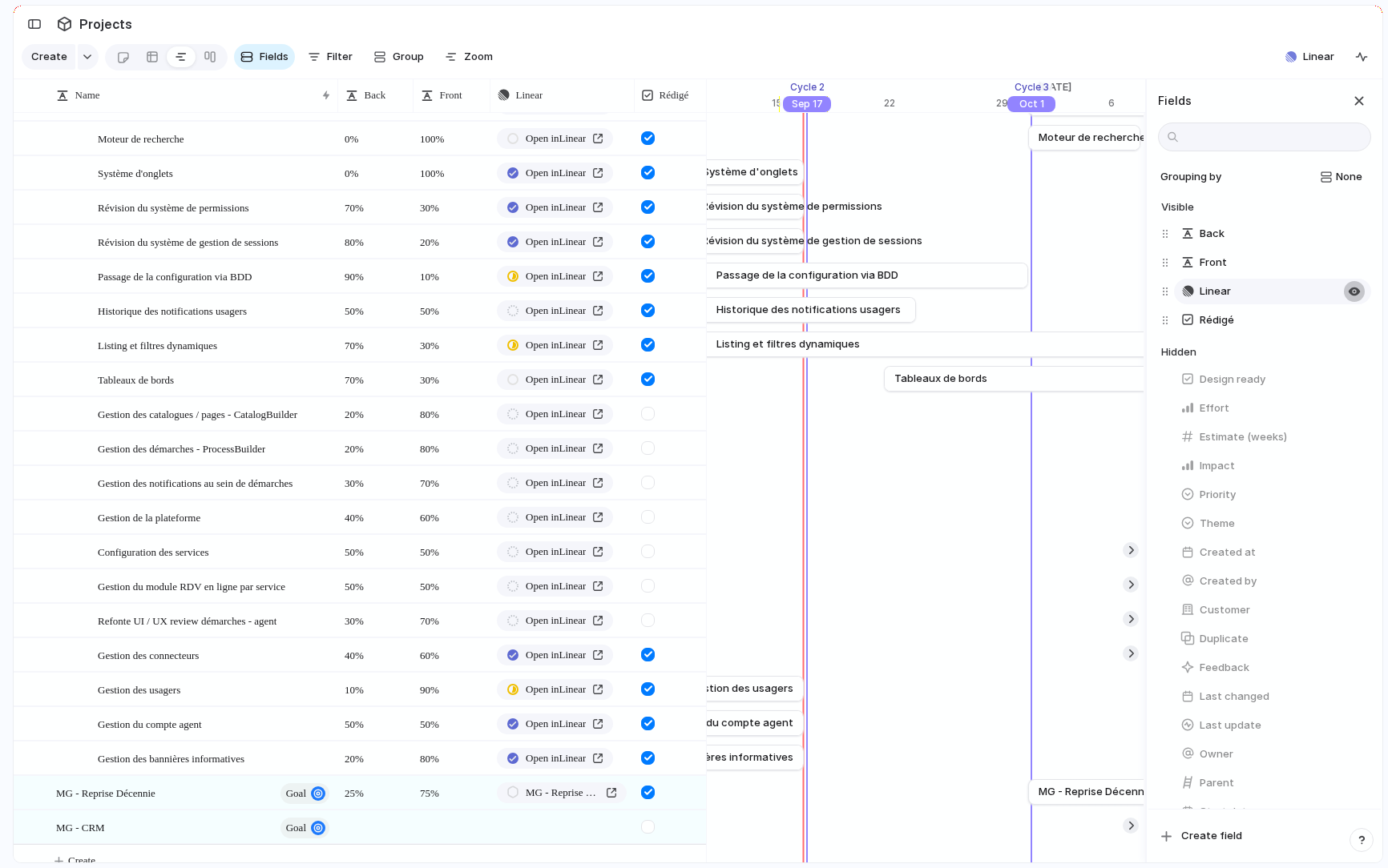
click at [1357, 294] on div "button" at bounding box center [1354, 291] width 13 height 13
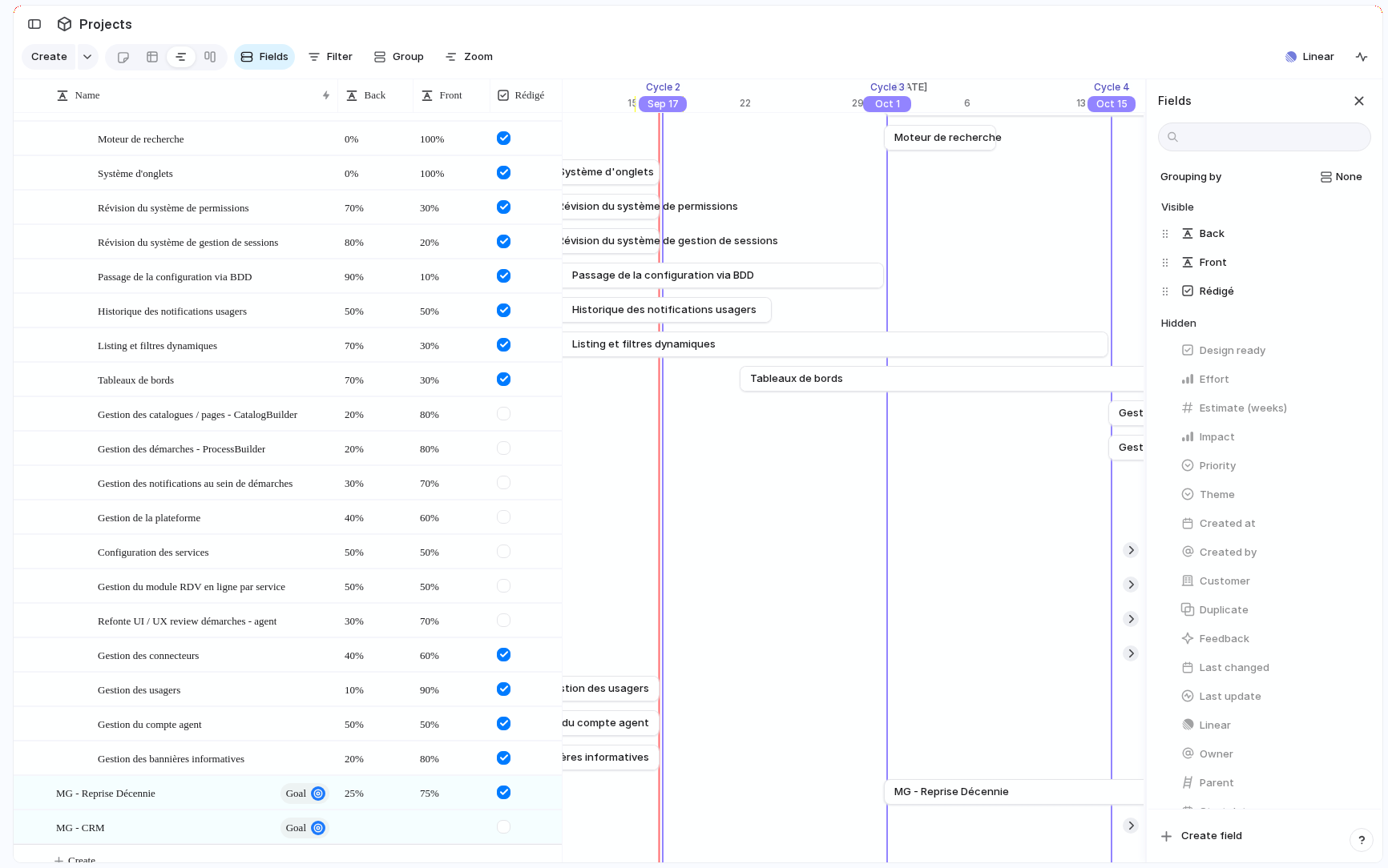
click at [922, 51] on section "Create Fields Filter Group Zoom Linear" at bounding box center [698, 60] width 1369 height 38
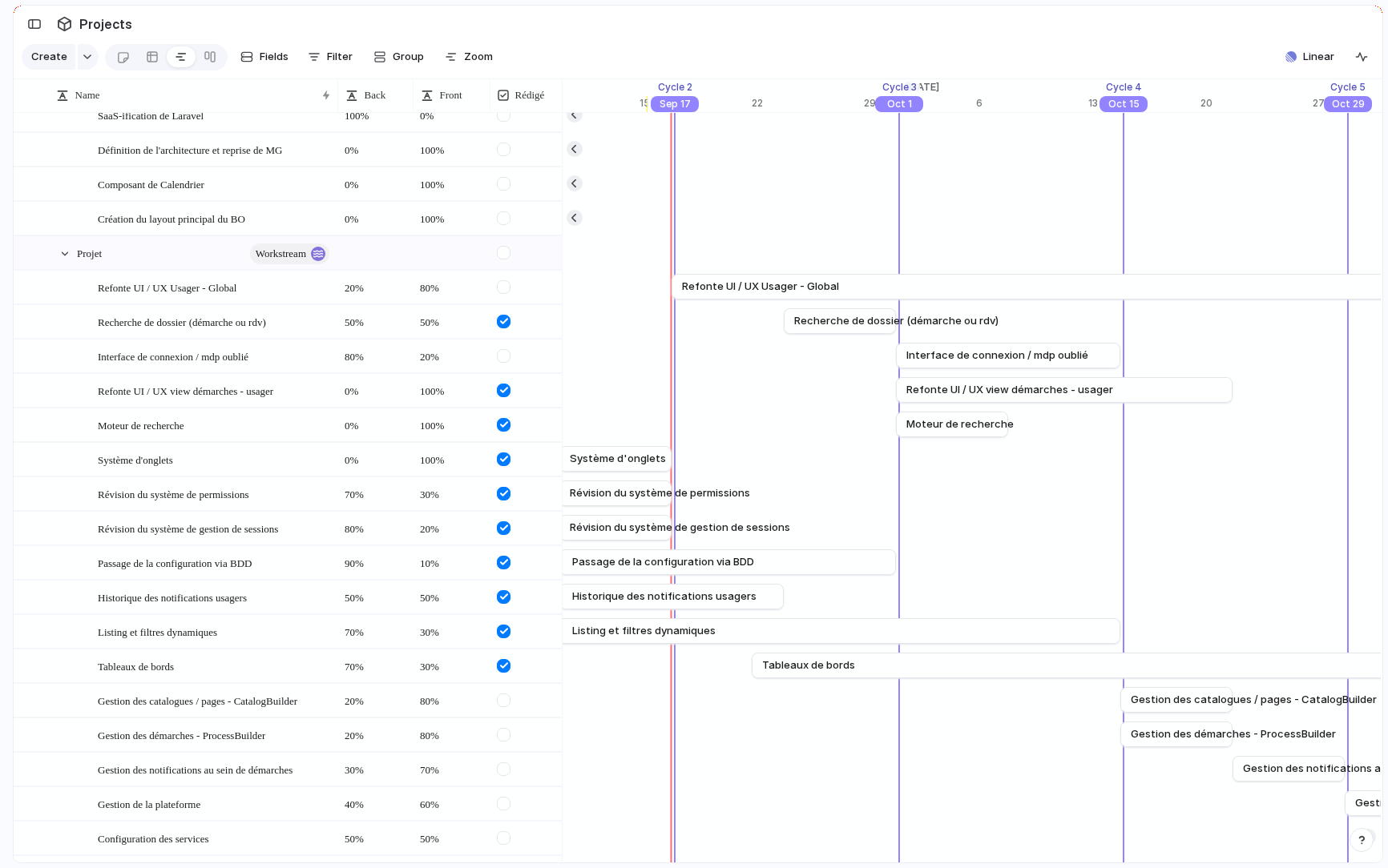
scroll to position [0, 0]
